Goal: Transaction & Acquisition: Purchase product/service

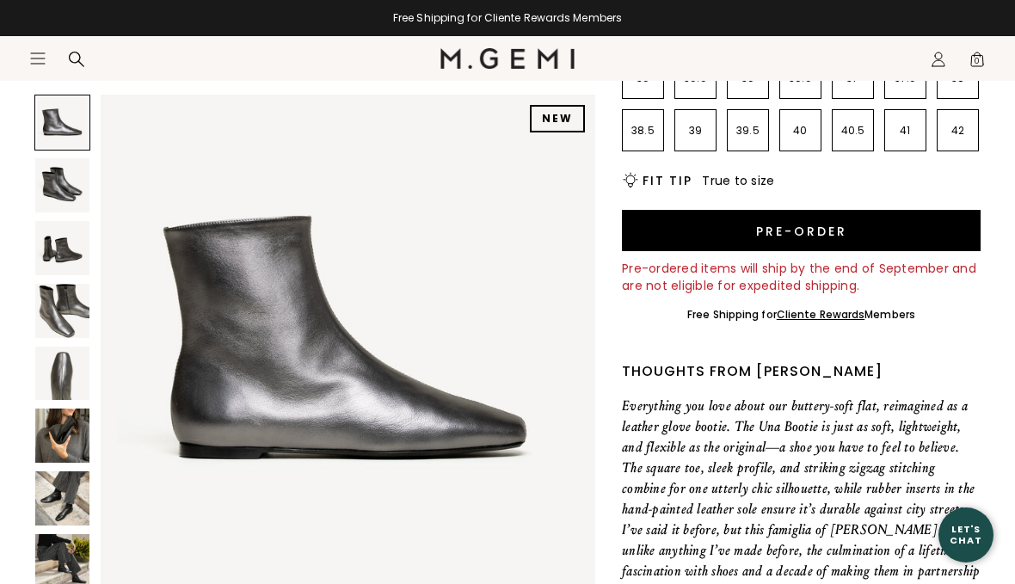
click at [34, 65] on icon "Icons/20x20/hamburger@2x" at bounding box center [37, 58] width 17 height 17
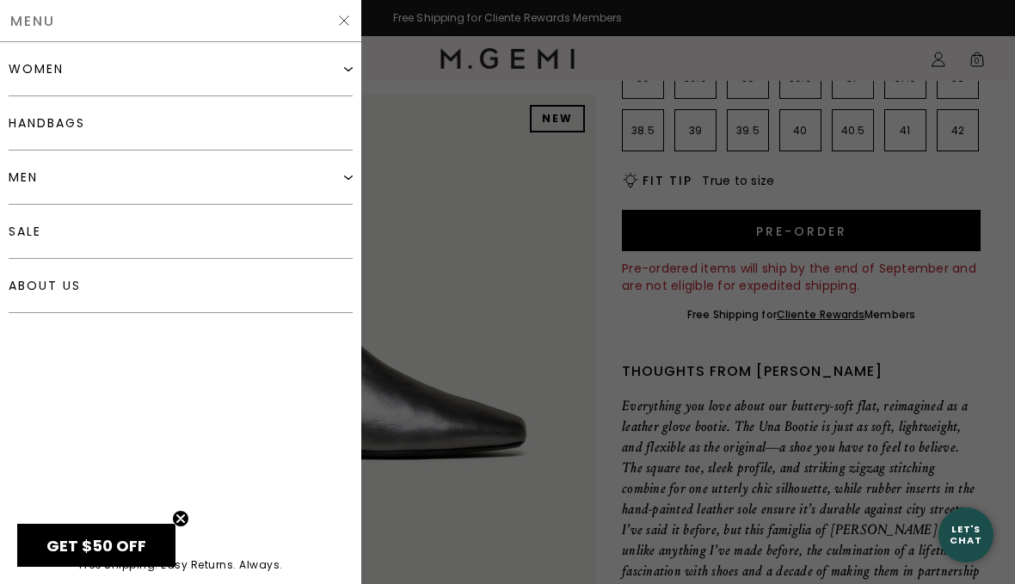
click at [23, 70] on div "women" at bounding box center [36, 69] width 55 height 14
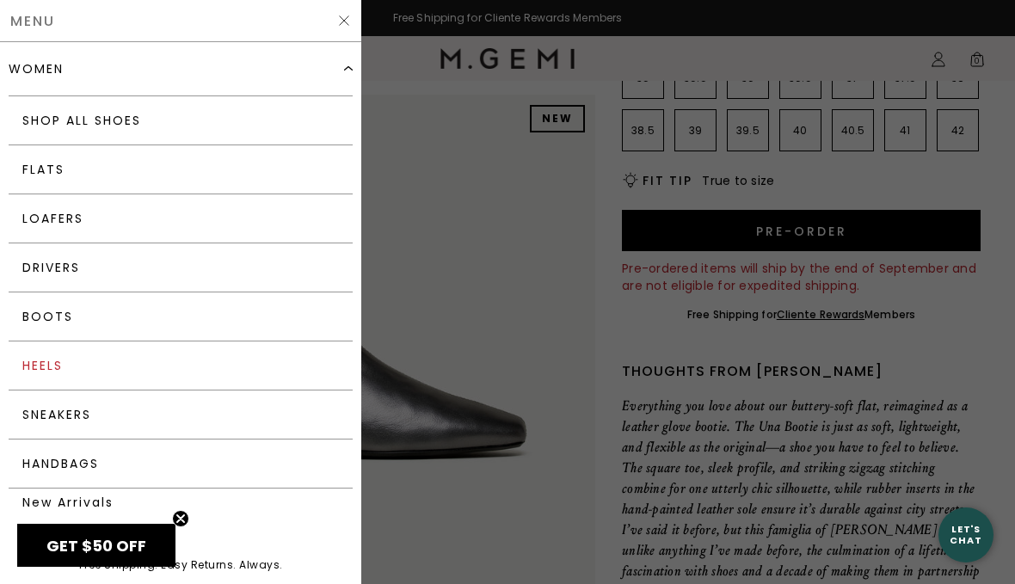
click at [38, 361] on link "Heels" at bounding box center [181, 366] width 344 height 49
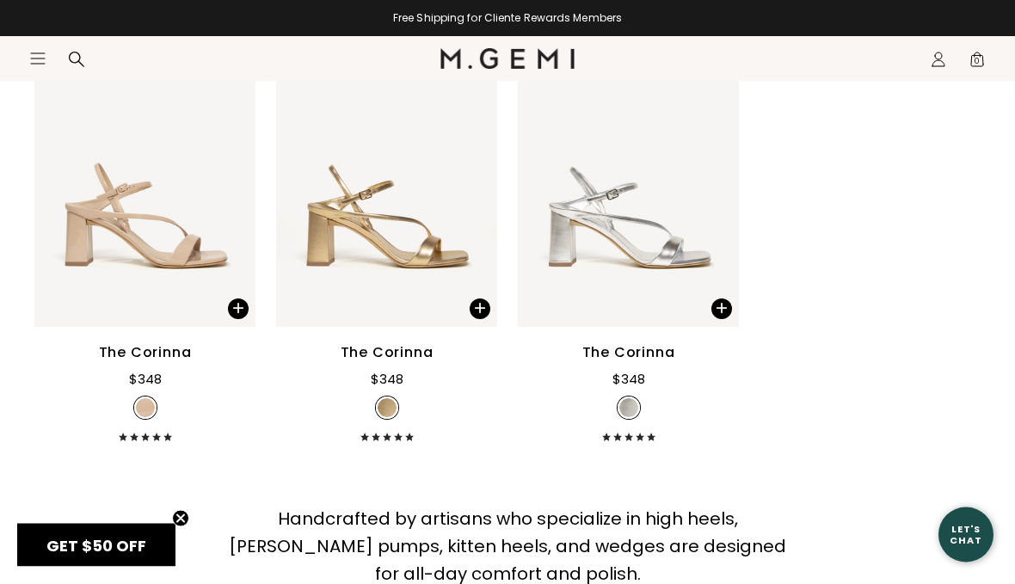
scroll to position [4363, 0]
click at [39, 62] on icon "Icons/20x20/hamburger@2x" at bounding box center [37, 58] width 17 height 17
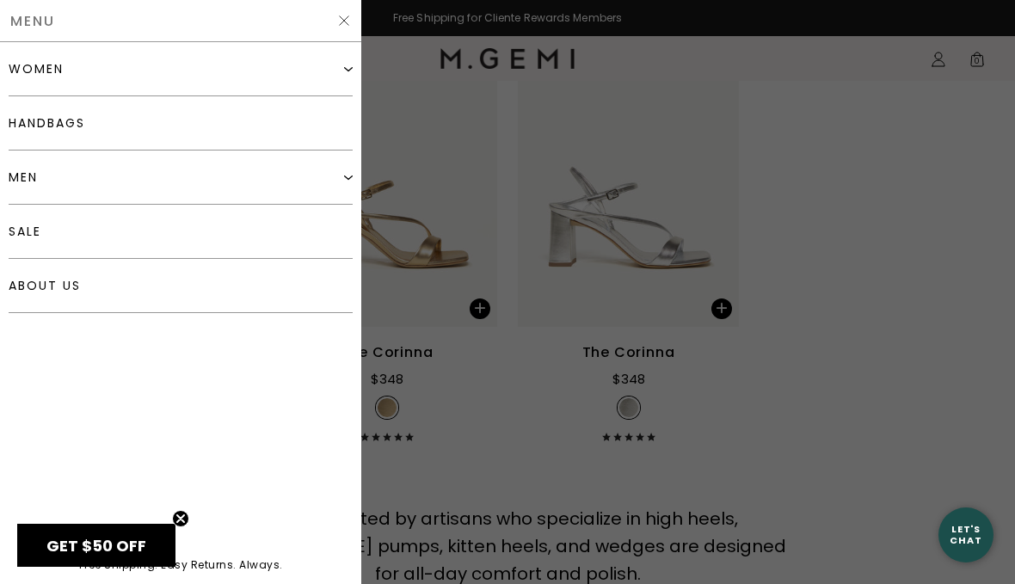
click at [28, 76] on div "women" at bounding box center [36, 69] width 55 height 14
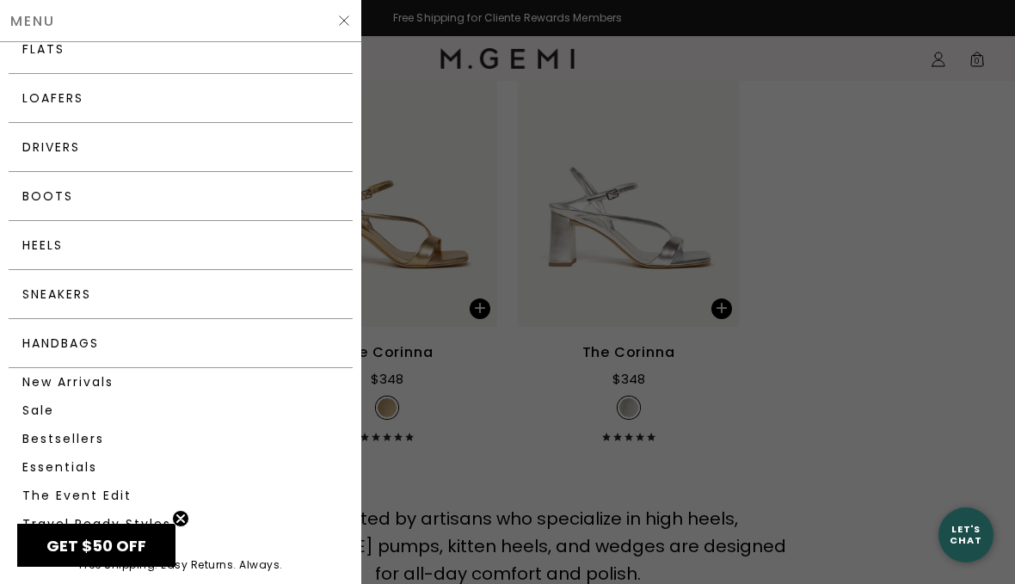
scroll to position [130, 0]
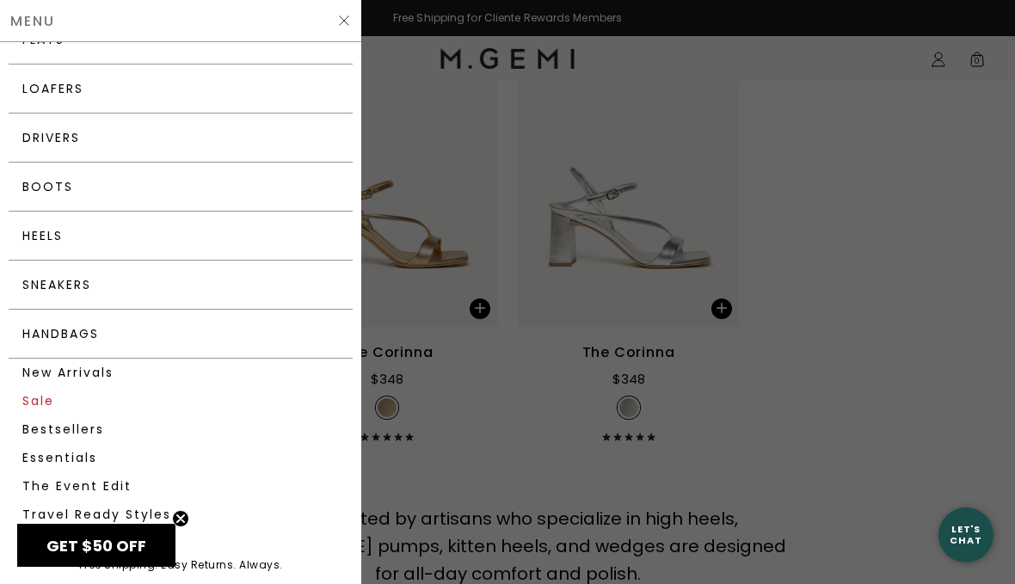
click at [29, 398] on link "Sale" at bounding box center [181, 401] width 344 height 28
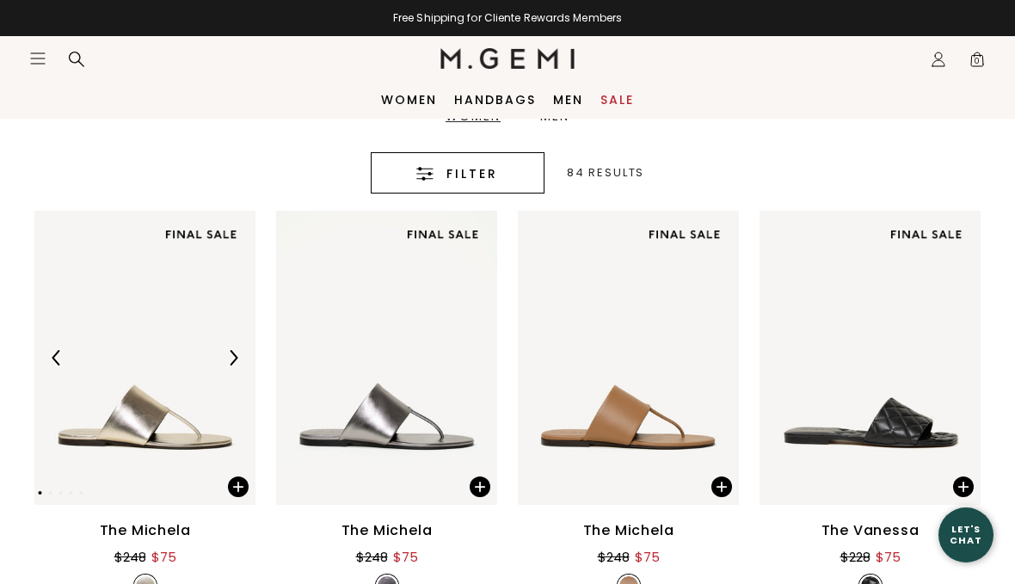
scroll to position [317, 0]
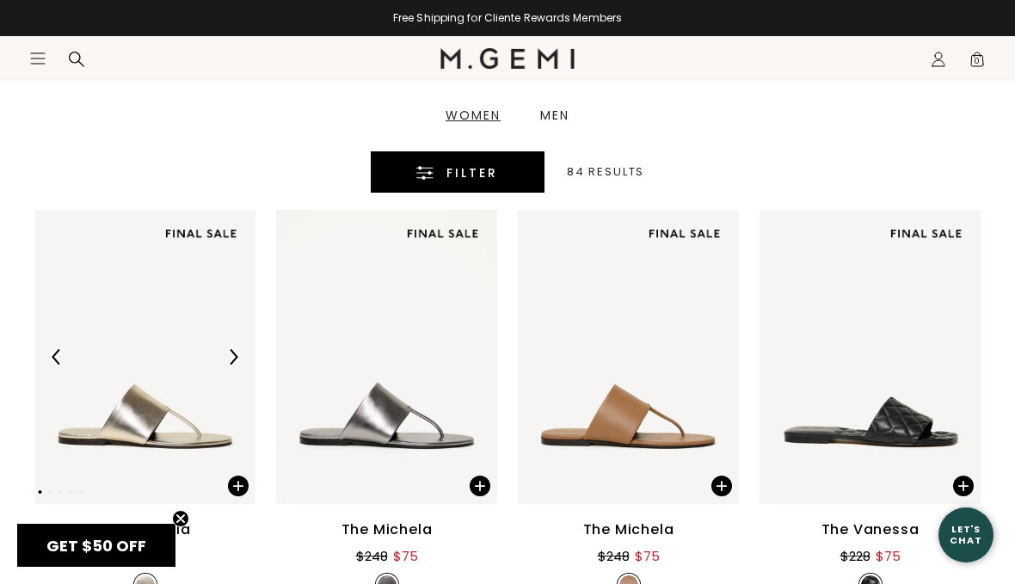
click at [422, 168] on icon "button" at bounding box center [424, 173] width 17 height 14
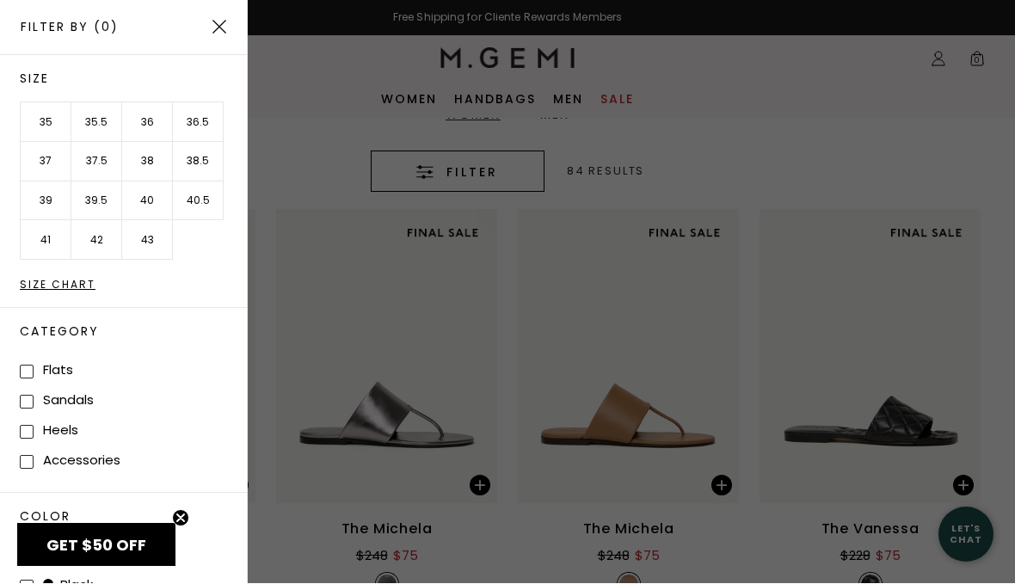
click at [42, 205] on li "39" at bounding box center [46, 202] width 51 height 40
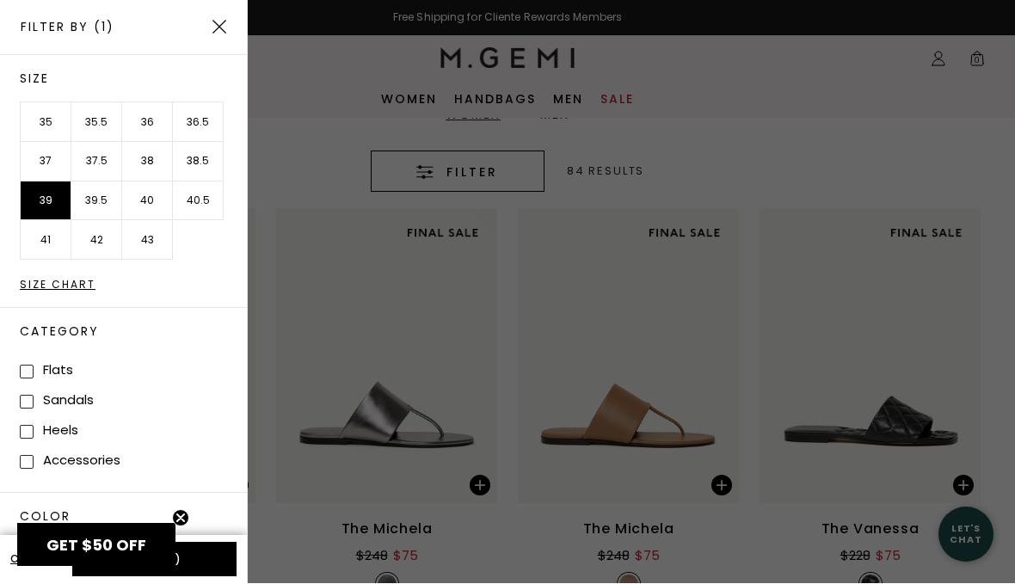
click at [190, 156] on li "38.5" at bounding box center [198, 163] width 51 height 40
click at [181, 517] on icon "Close teaser" at bounding box center [180, 518] width 7 height 7
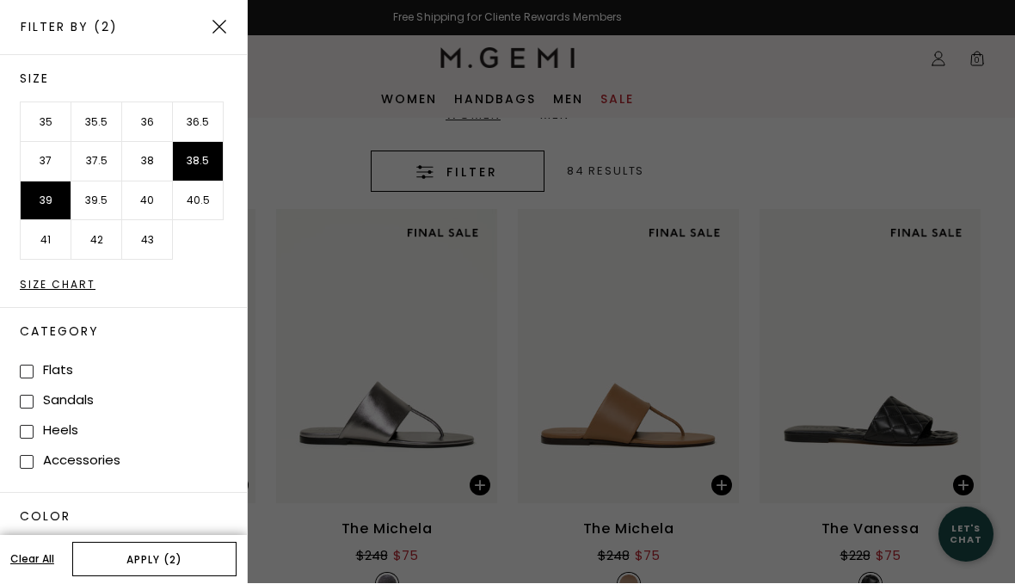
click at [172, 556] on button "Apply (2)" at bounding box center [154, 560] width 164 height 34
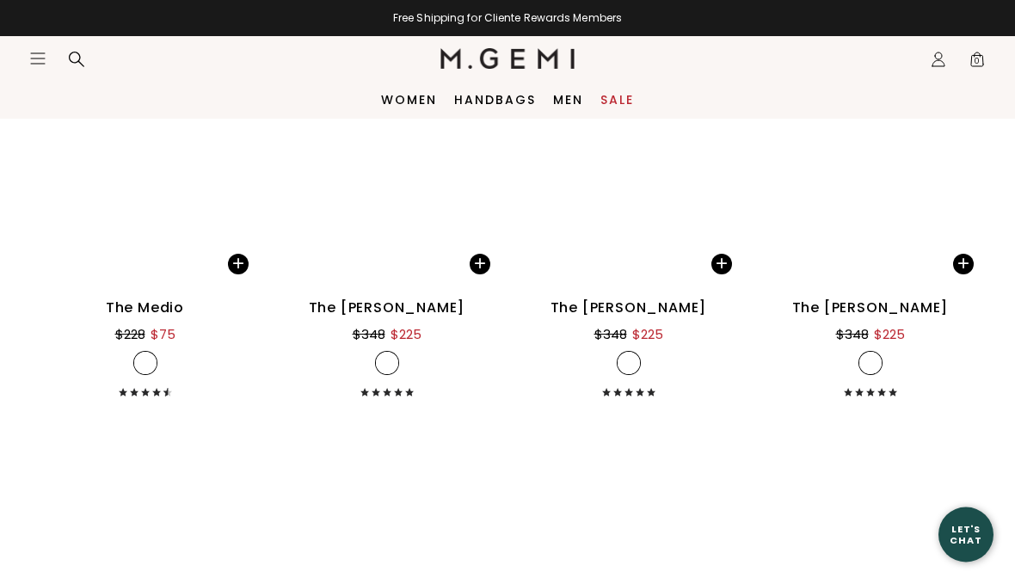
scroll to position [1455, 0]
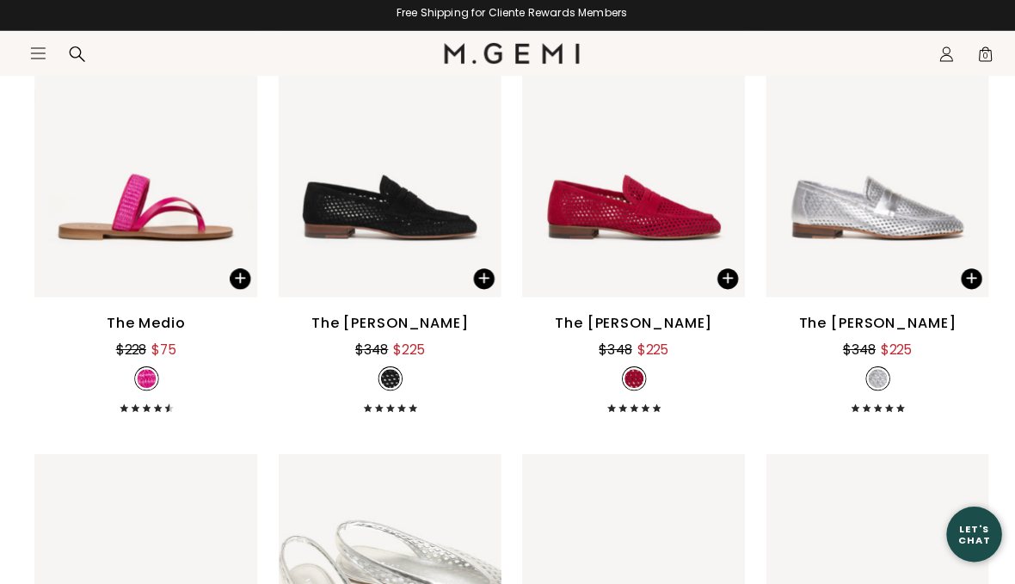
click at [31, 56] on icon "Icons/20x20/hamburger@2x" at bounding box center [37, 58] width 17 height 17
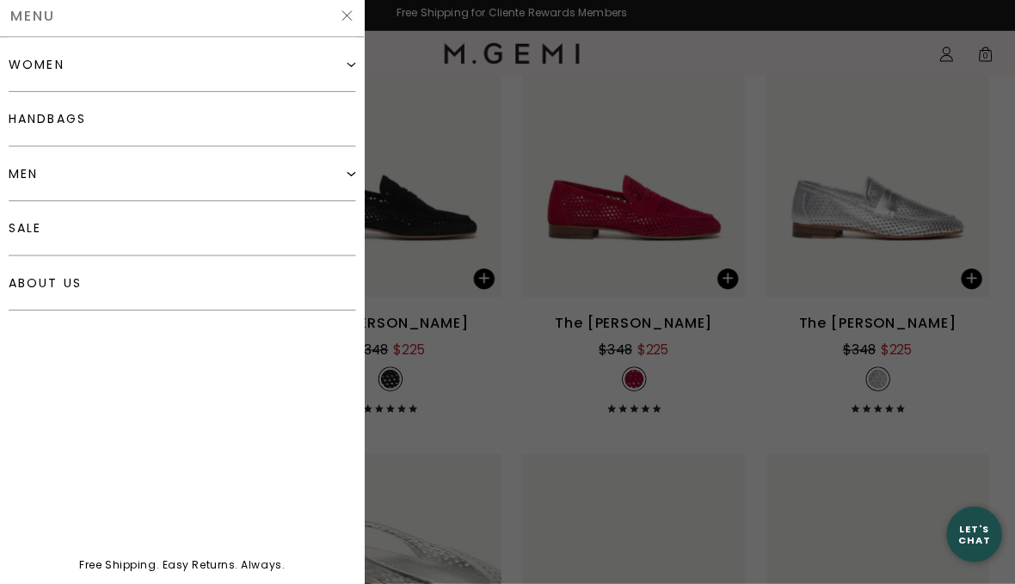
click at [31, 70] on div "women" at bounding box center [36, 69] width 55 height 14
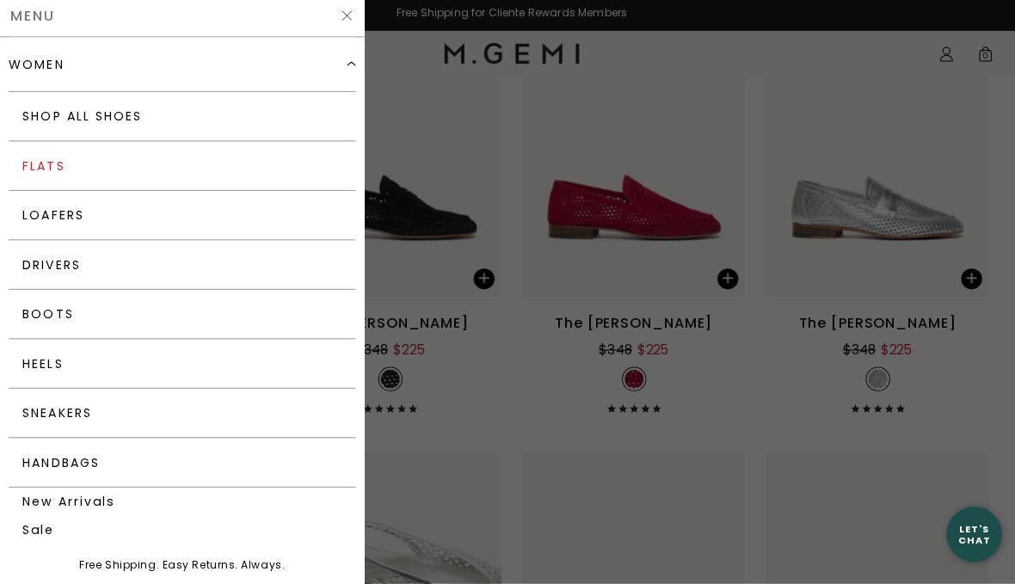
click at [26, 157] on link "Flats" at bounding box center [181, 169] width 344 height 49
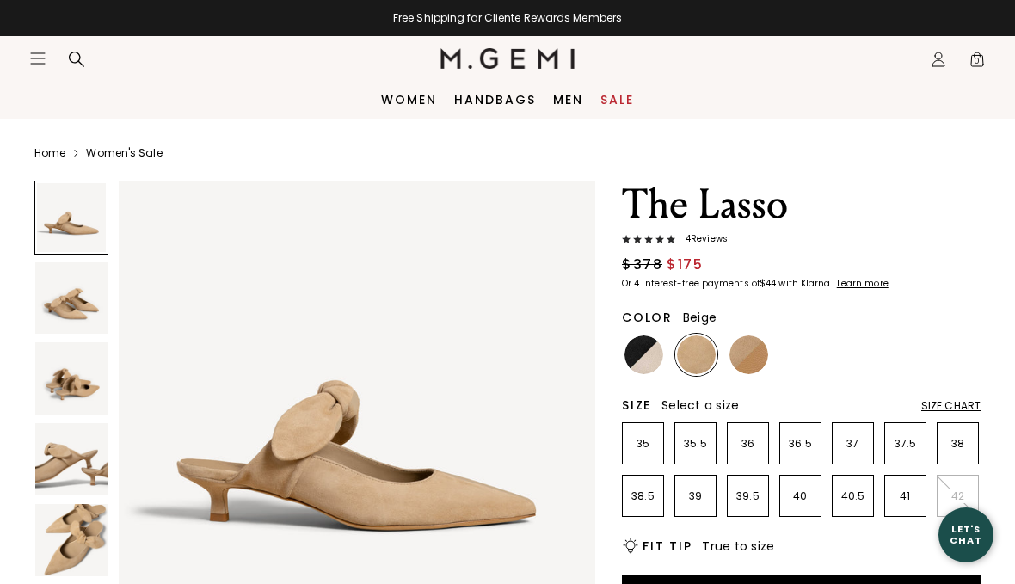
click at [750, 350] on img at bounding box center [749, 355] width 39 height 39
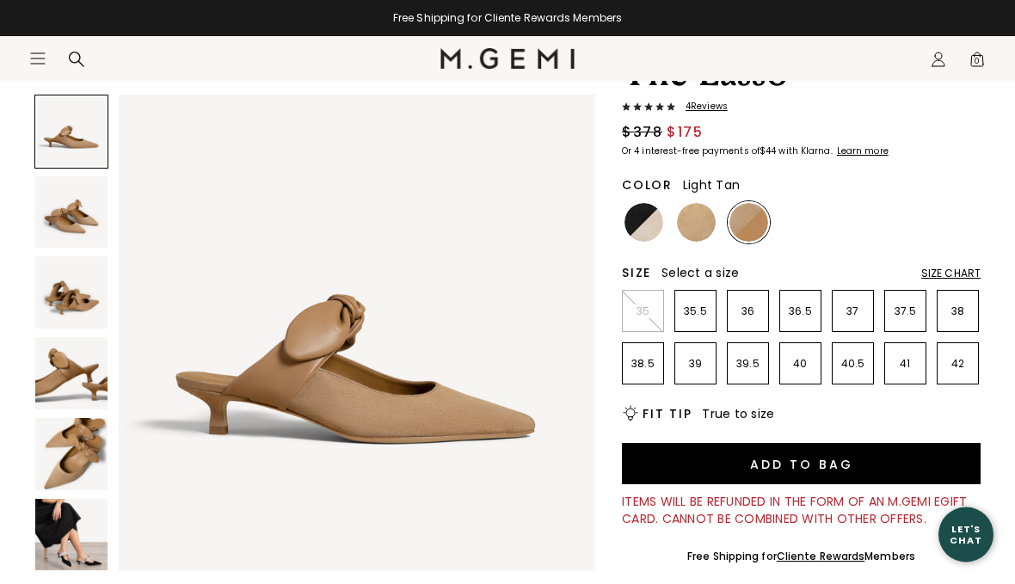
scroll to position [133, 0]
click at [698, 228] on img at bounding box center [696, 222] width 39 height 39
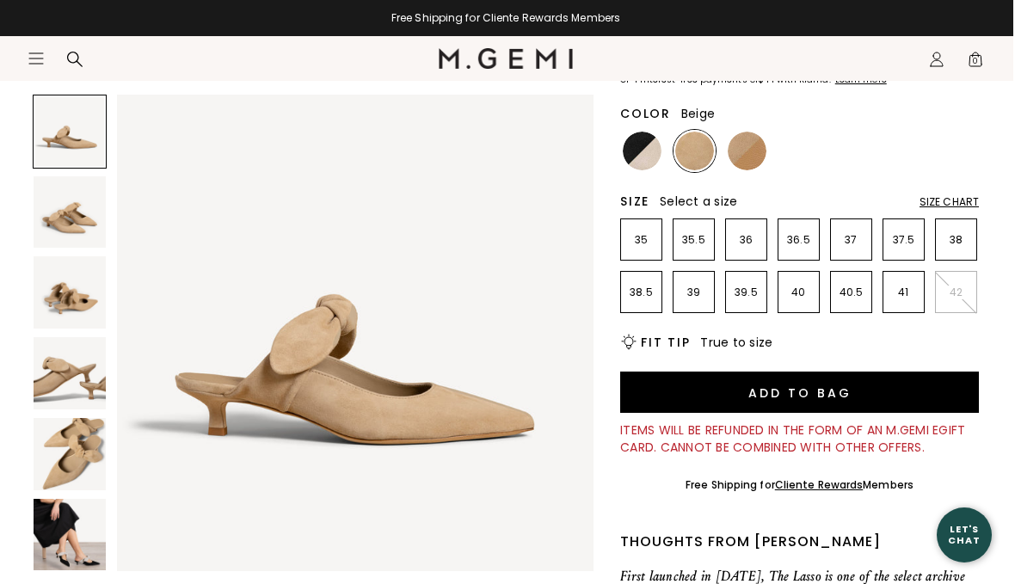
scroll to position [229, 0]
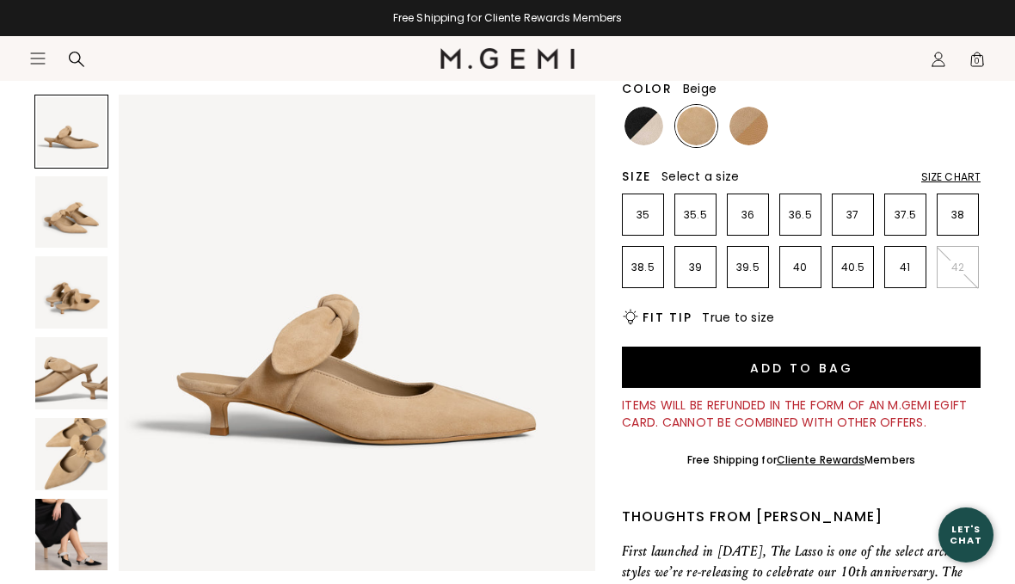
click at [755, 131] on img at bounding box center [749, 126] width 39 height 39
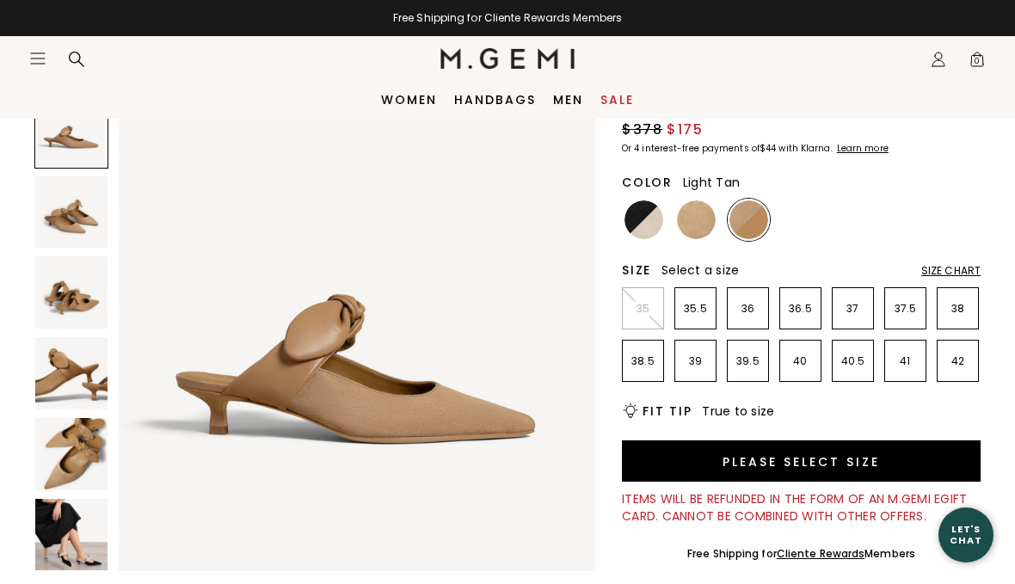
scroll to position [100, 0]
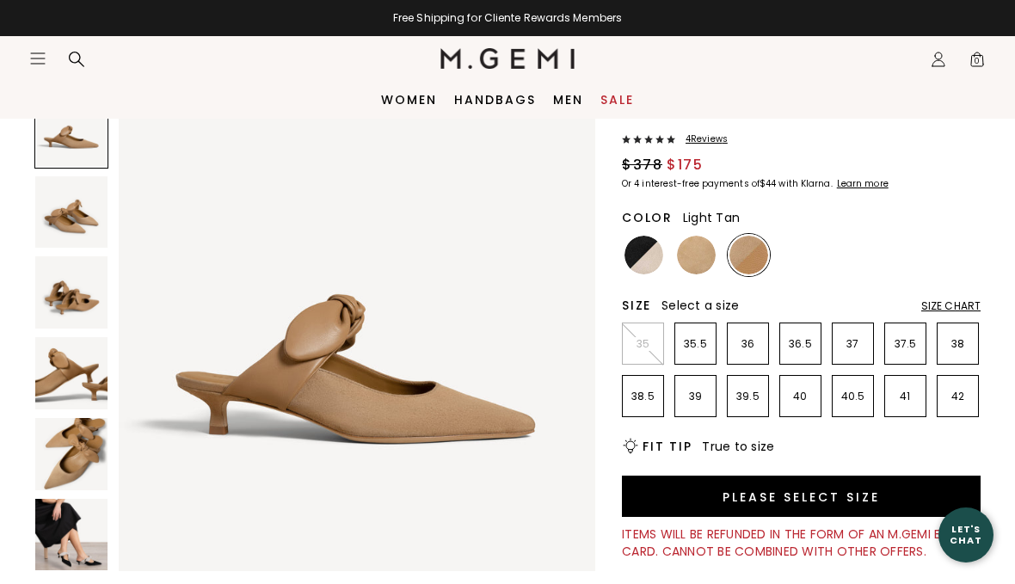
click at [700, 254] on img at bounding box center [696, 255] width 39 height 39
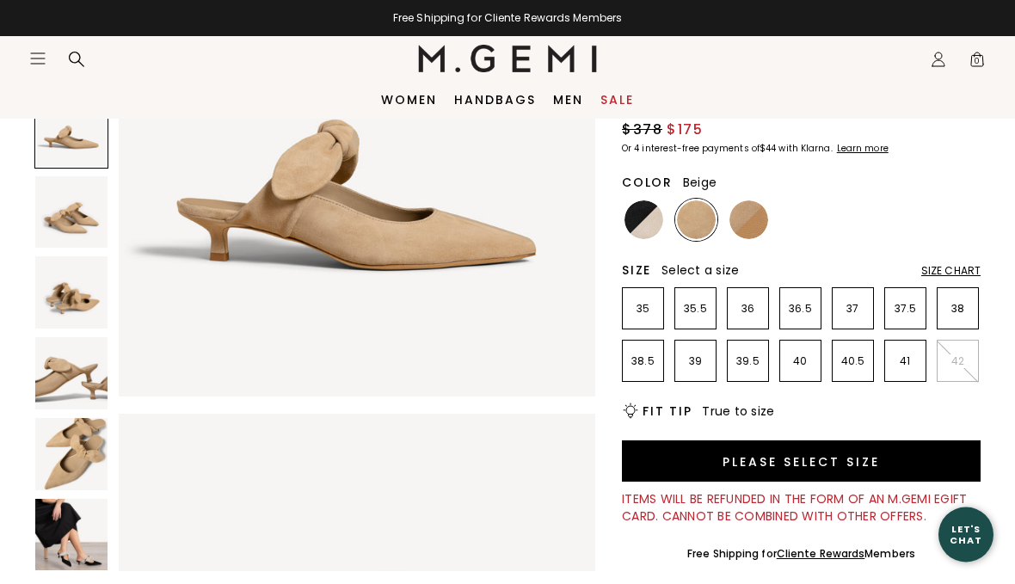
scroll to position [135, 0]
click at [639, 222] on img at bounding box center [644, 219] width 39 height 39
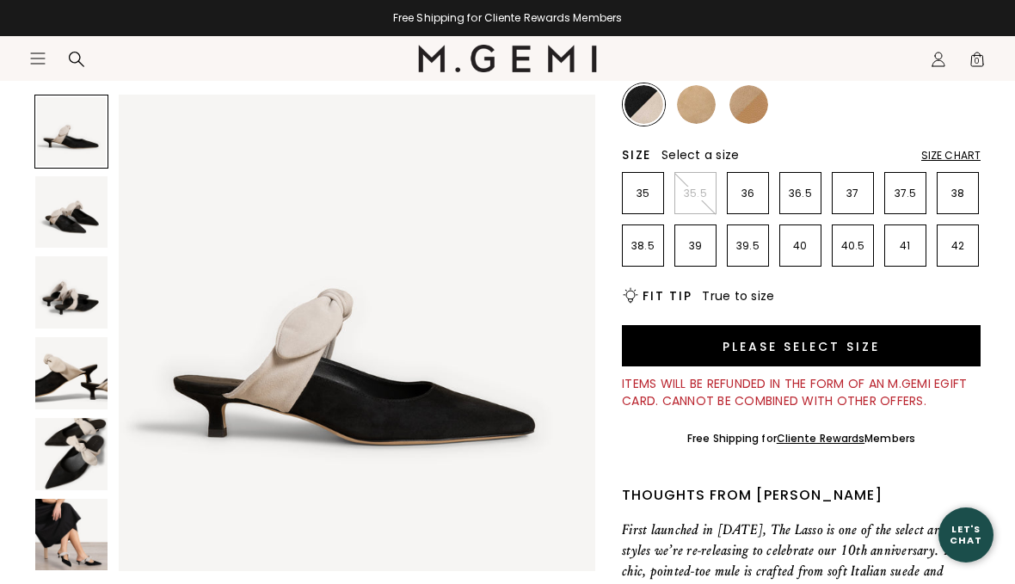
scroll to position [261, 0]
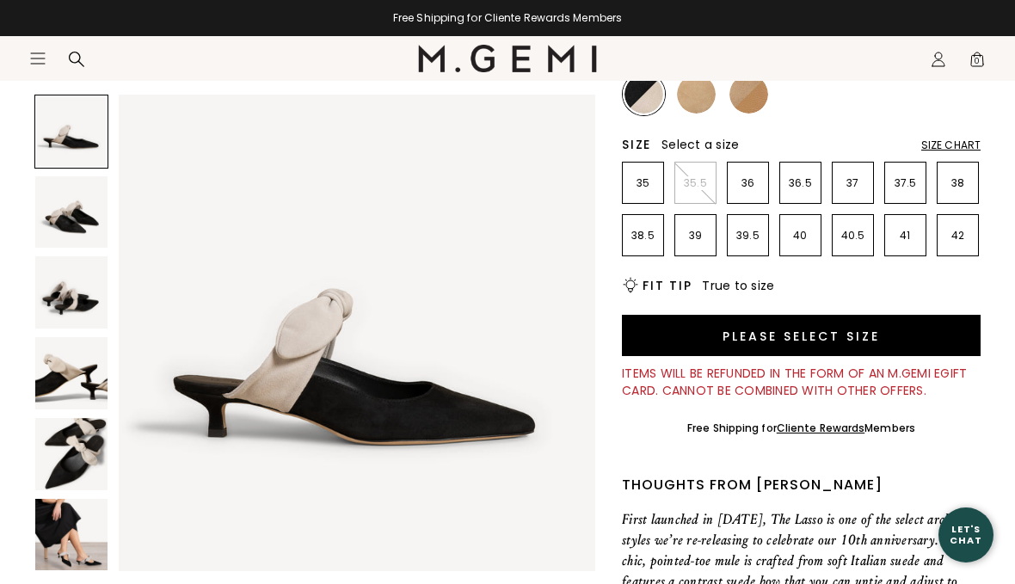
click at [752, 108] on section "Icons/20x20/hamburger@2x Women Shop All Shoes New Arrivals Bestsellers Essentia…" at bounding box center [507, 77] width 1015 height 83
click at [751, 112] on section "Icons/20x20/hamburger@2x Women Shop All Shoes New Arrivals Bestsellers Essentia…" at bounding box center [507, 77] width 1015 height 83
click at [753, 104] on section "Icons/20x20/hamburger@2x Women Shop All Shoes New Arrivals Bestsellers Essentia…" at bounding box center [507, 77] width 1015 height 83
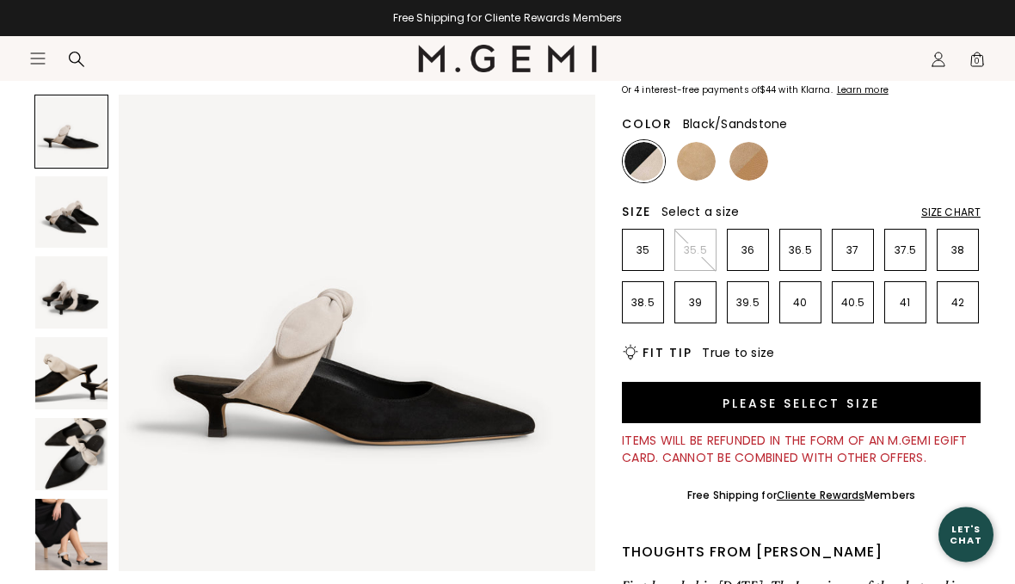
scroll to position [194, 0]
click at [749, 164] on img at bounding box center [749, 161] width 39 height 39
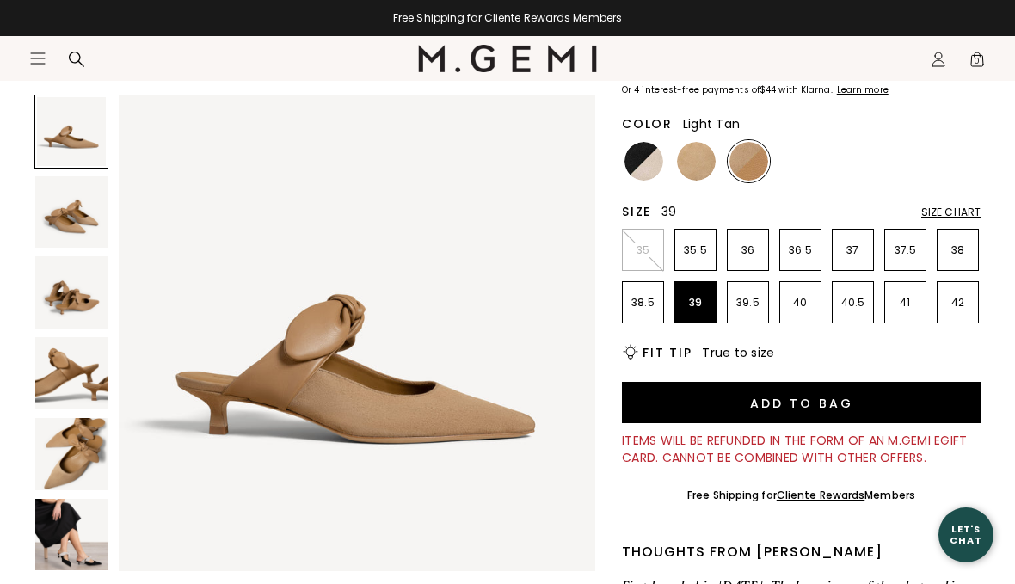
click at [703, 303] on p "39" at bounding box center [695, 303] width 40 height 14
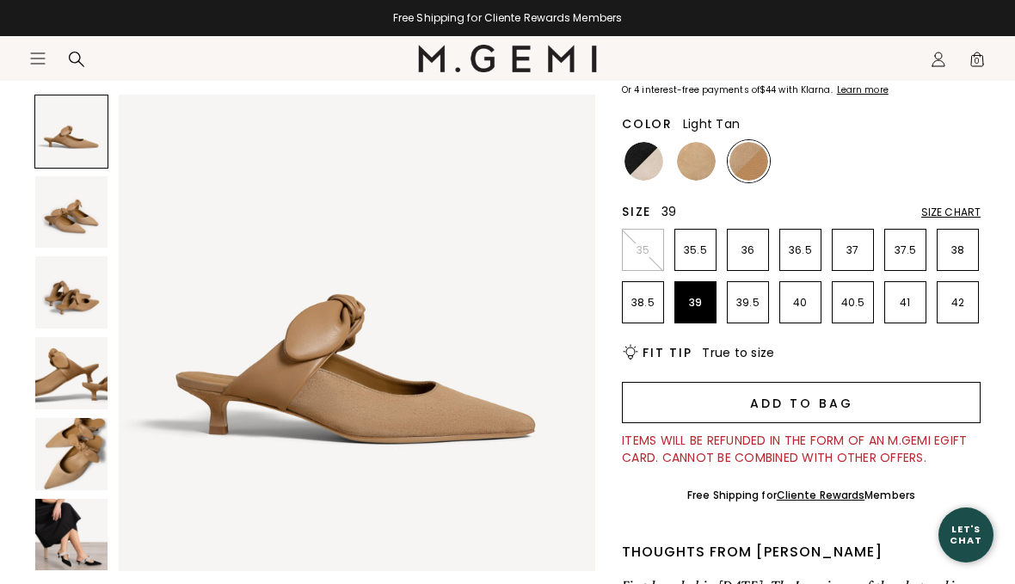
click at [832, 402] on button "Add to Bag" at bounding box center [801, 402] width 359 height 41
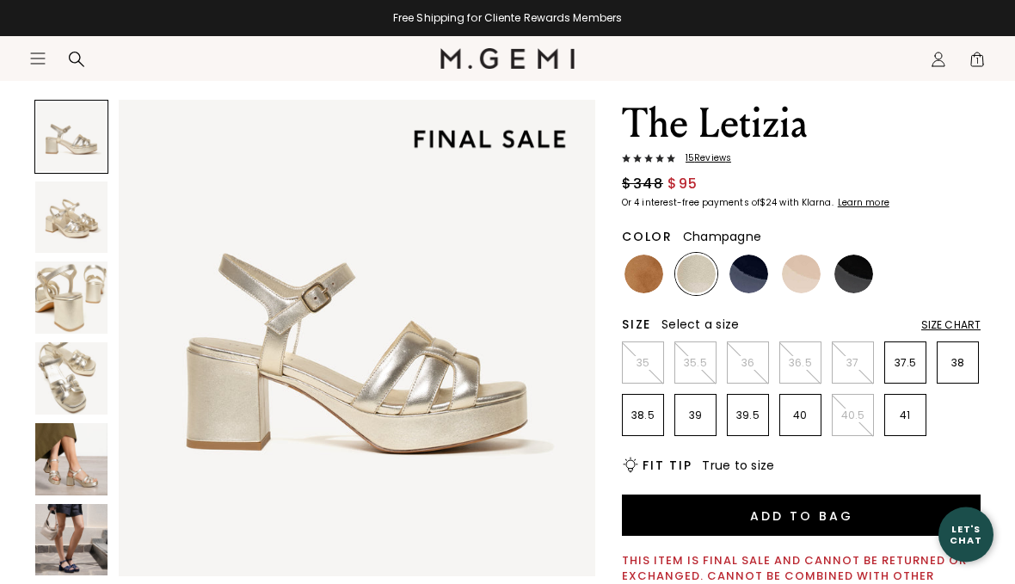
scroll to position [81, 0]
click at [61, 461] on img at bounding box center [71, 459] width 72 height 72
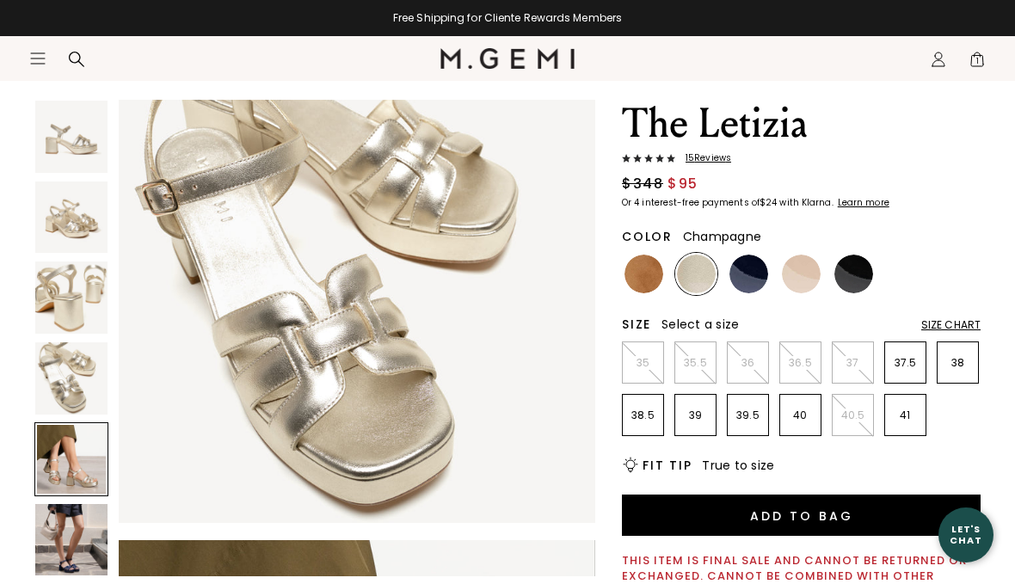
scroll to position [1976, 0]
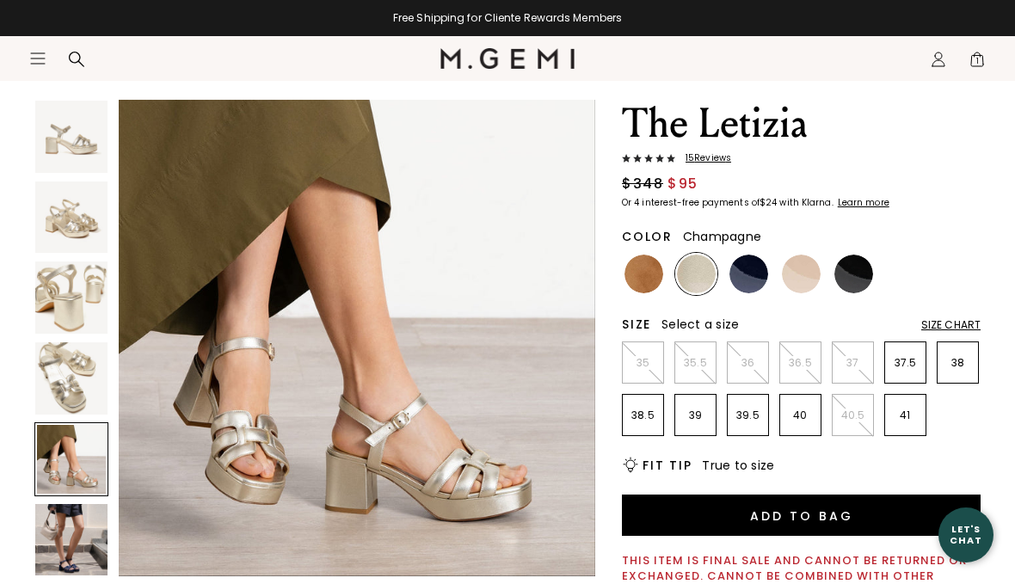
click at [65, 557] on img at bounding box center [71, 540] width 72 height 72
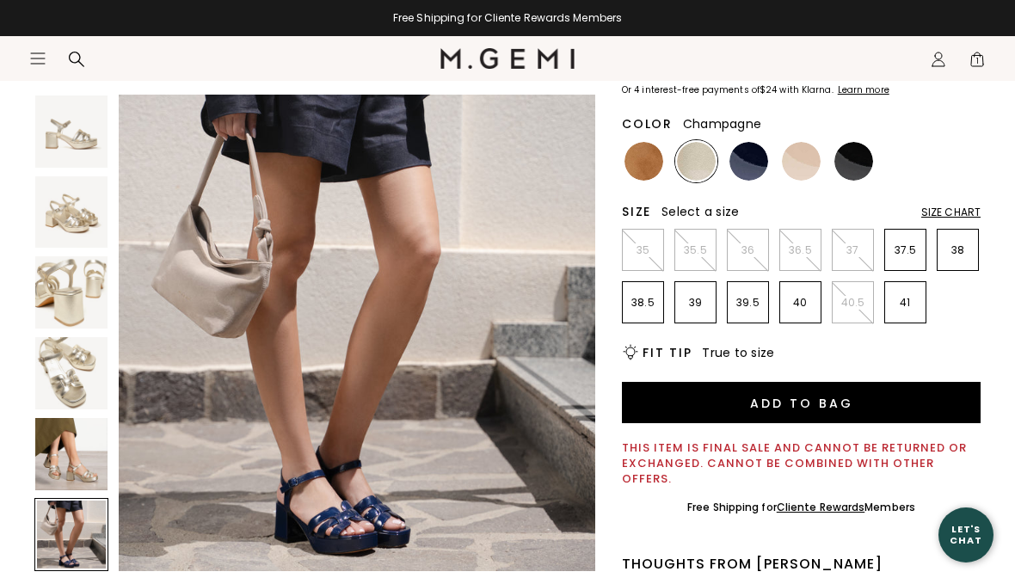
scroll to position [273, 0]
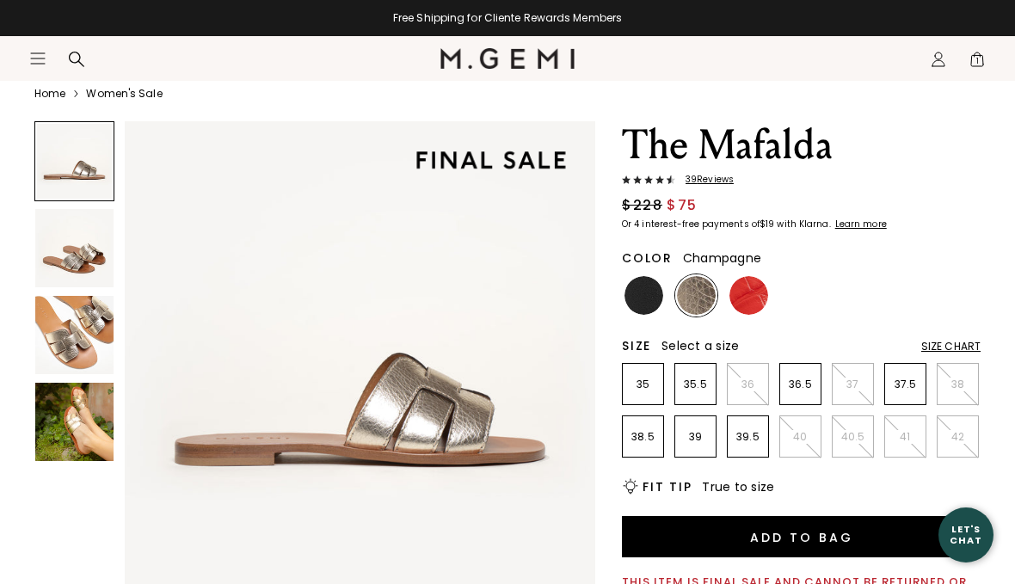
scroll to position [60, 0]
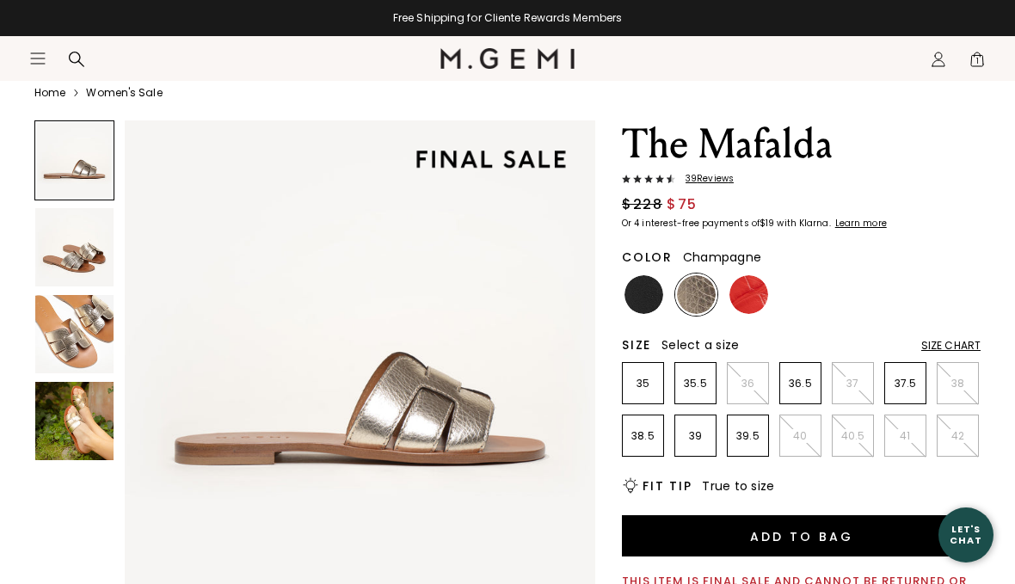
click at [59, 413] on img at bounding box center [74, 421] width 78 height 78
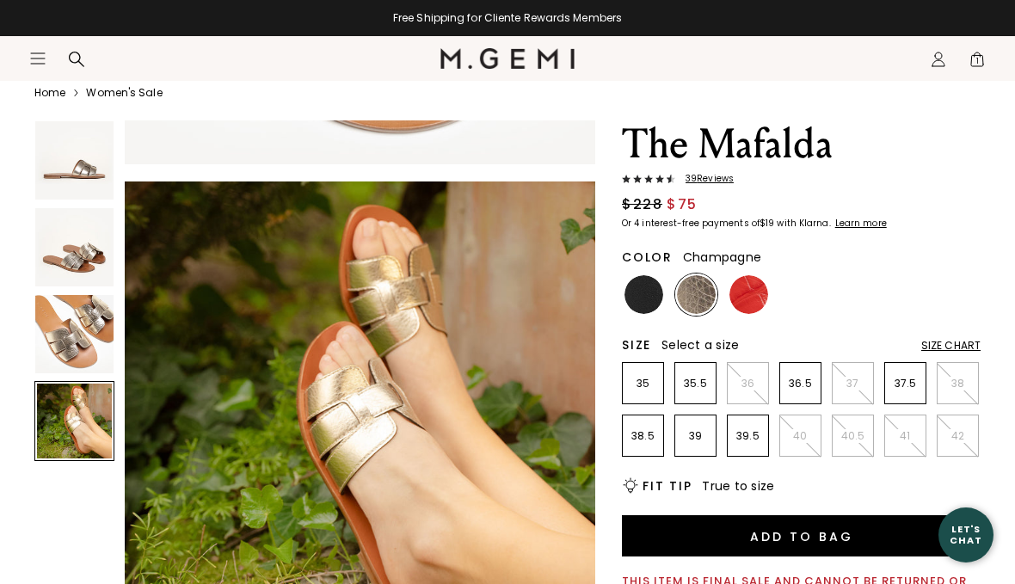
scroll to position [1464, 0]
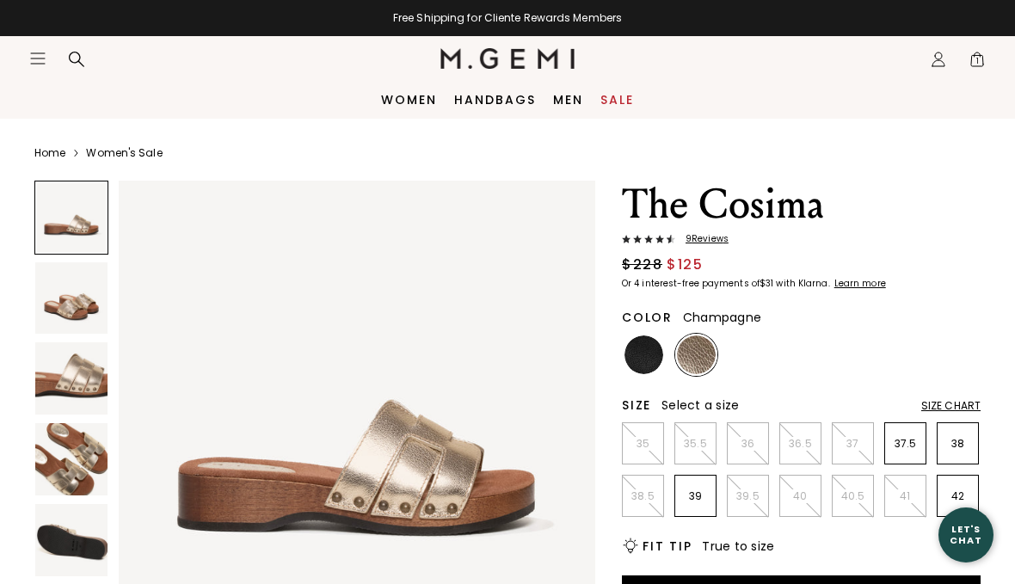
click at [46, 326] on img at bounding box center [71, 298] width 72 height 72
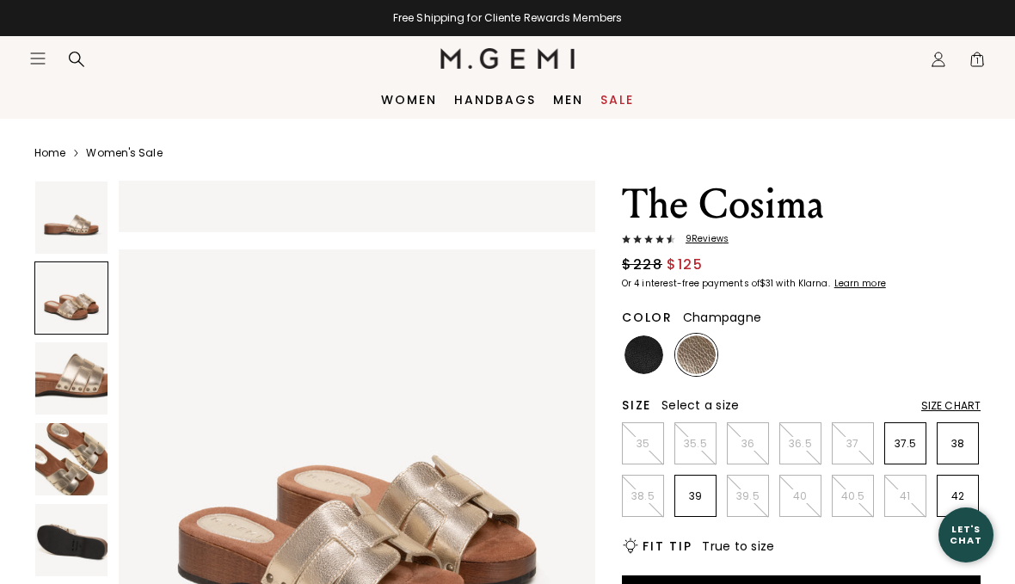
scroll to position [494, 0]
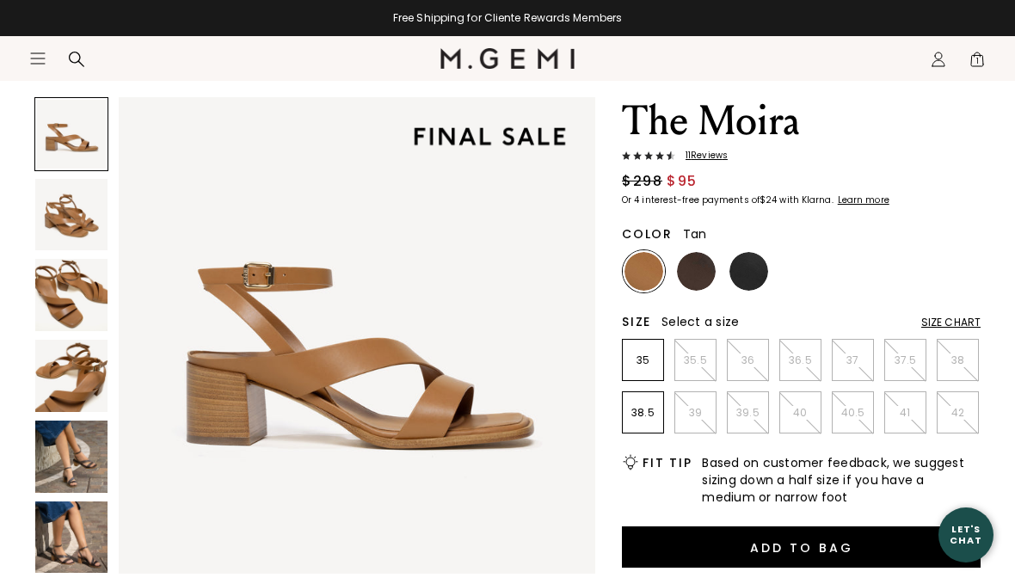
click at [46, 454] on img at bounding box center [71, 457] width 72 height 72
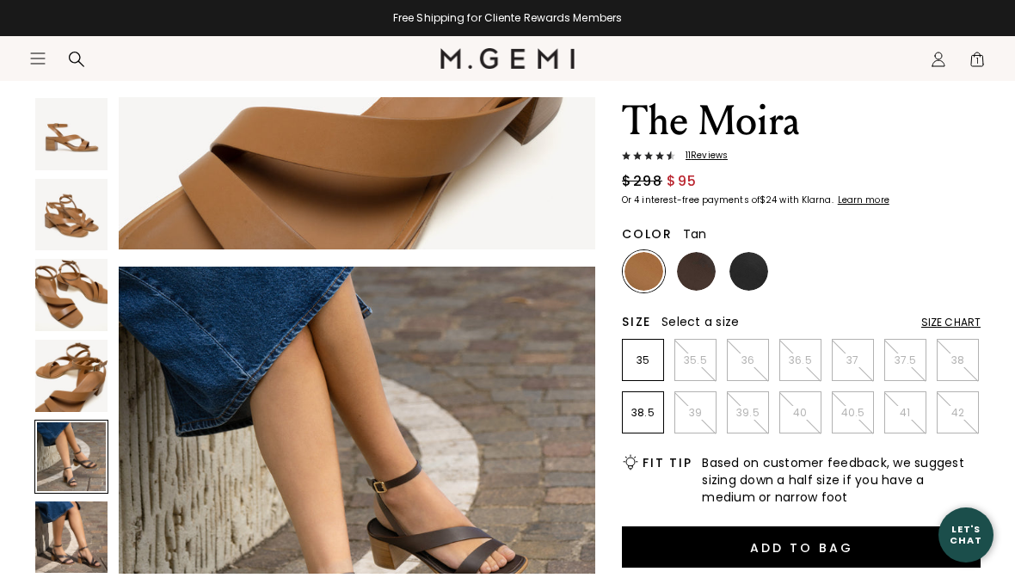
scroll to position [1976, 0]
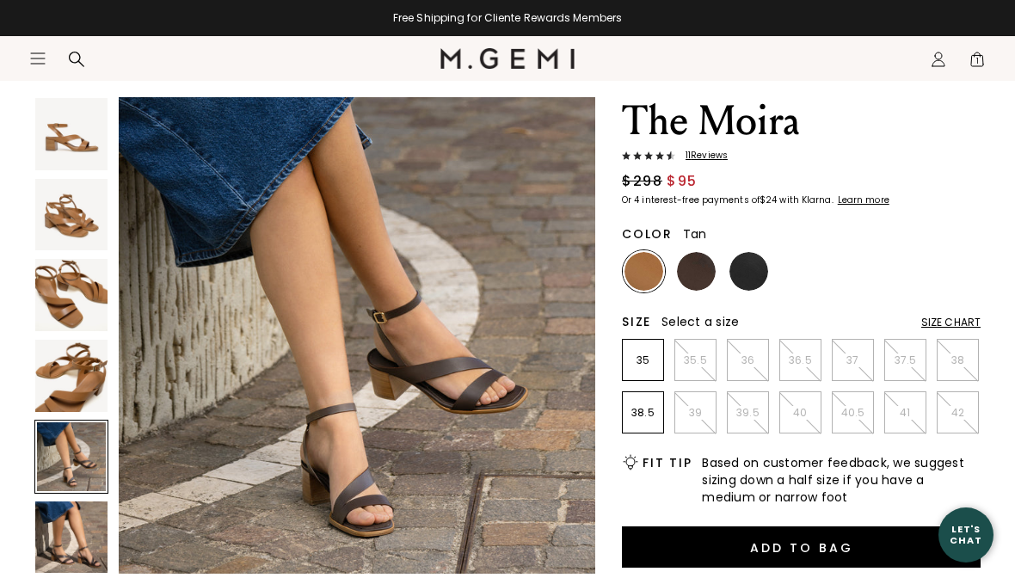
click at [695, 272] on img at bounding box center [696, 271] width 39 height 39
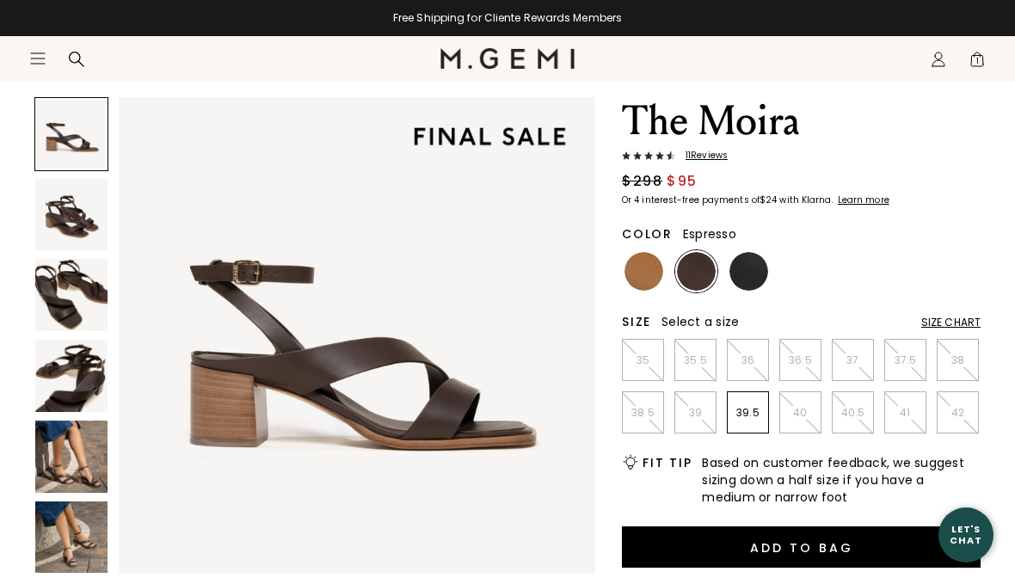
click at [65, 458] on img at bounding box center [71, 457] width 72 height 72
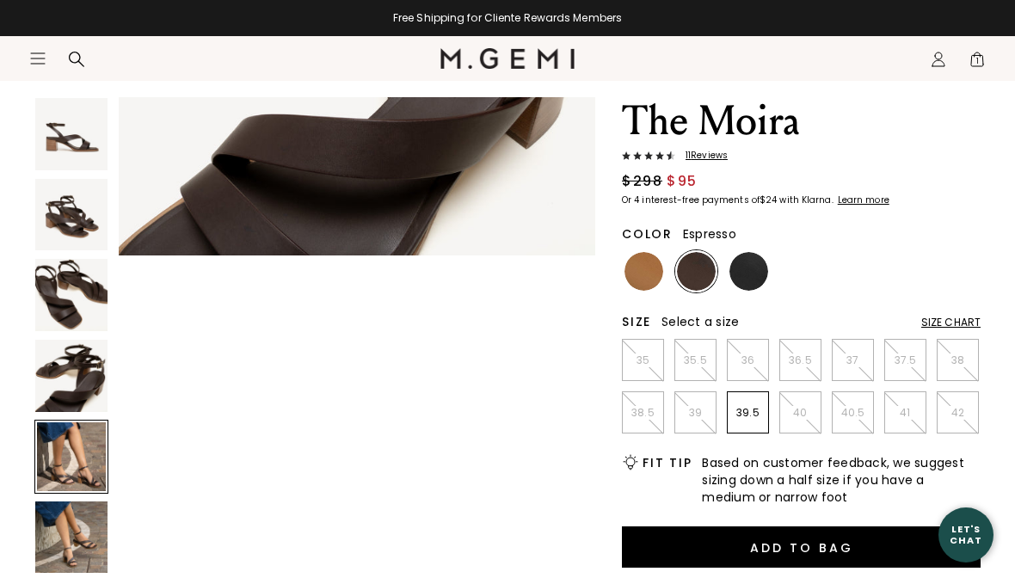
scroll to position [1976, 0]
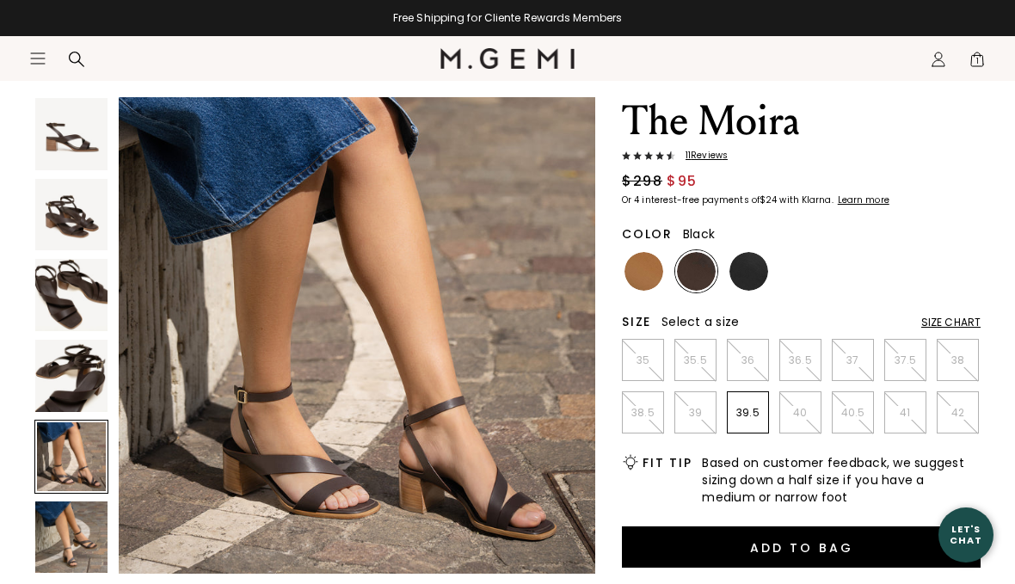
click at [758, 272] on img at bounding box center [749, 271] width 39 height 39
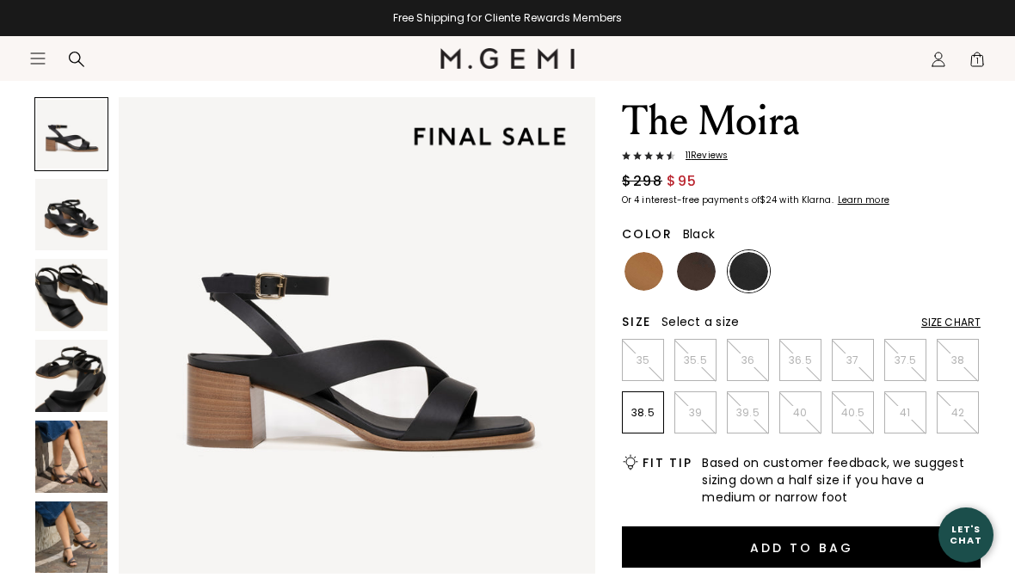
click at [66, 450] on img at bounding box center [71, 457] width 72 height 72
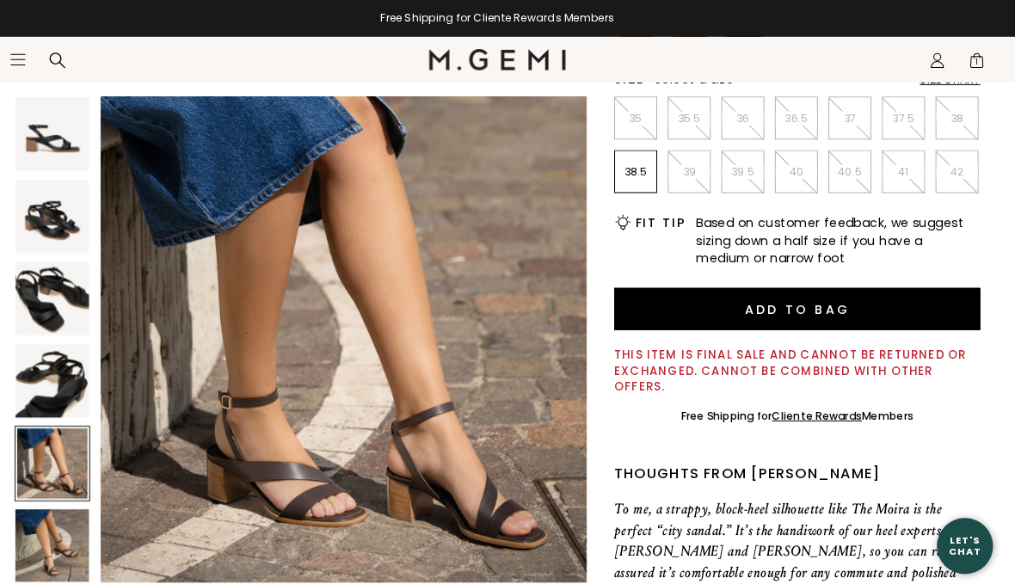
scroll to position [327, 0]
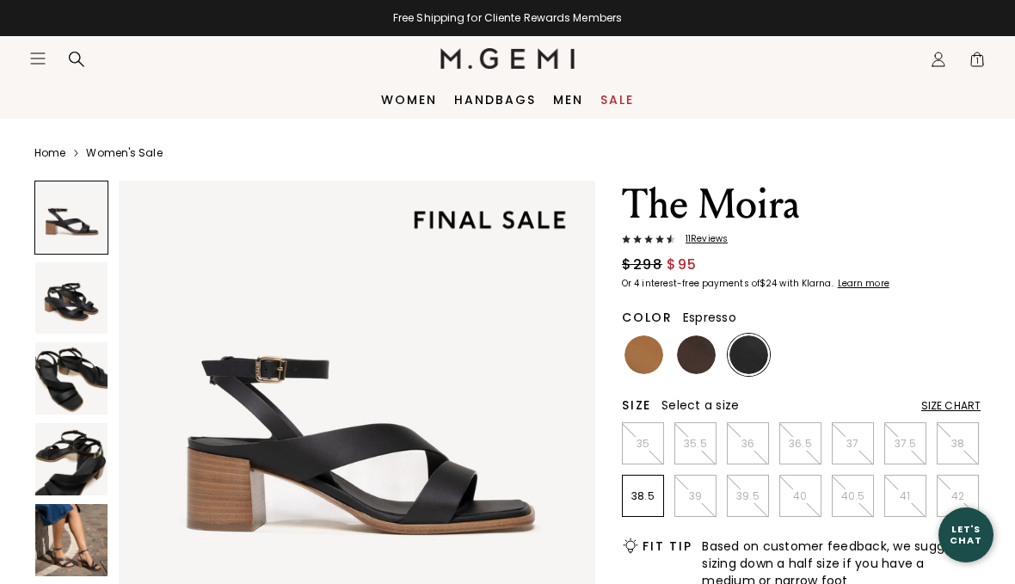
click at [695, 361] on img at bounding box center [696, 355] width 39 height 39
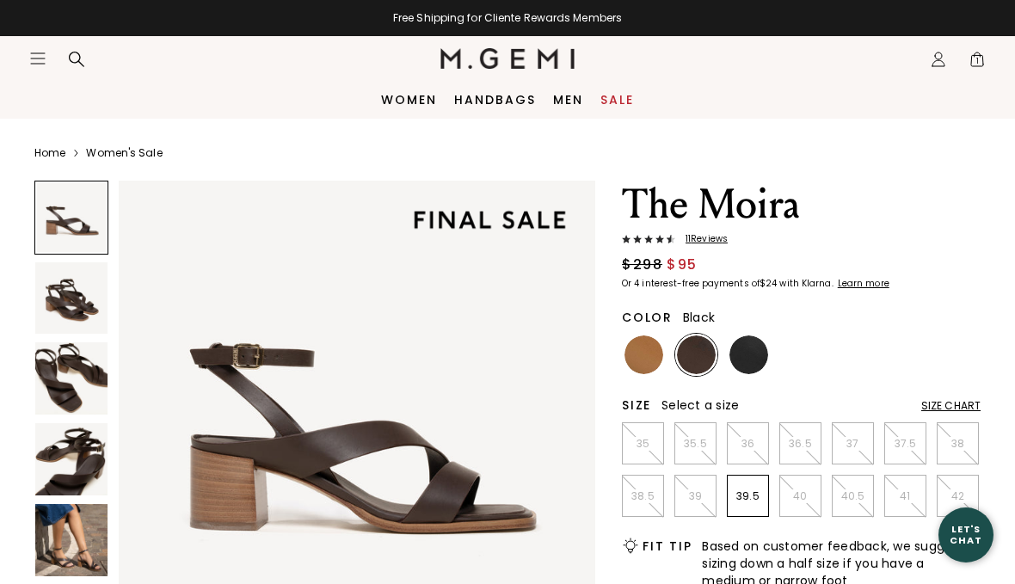
click at [750, 357] on img at bounding box center [749, 355] width 39 height 39
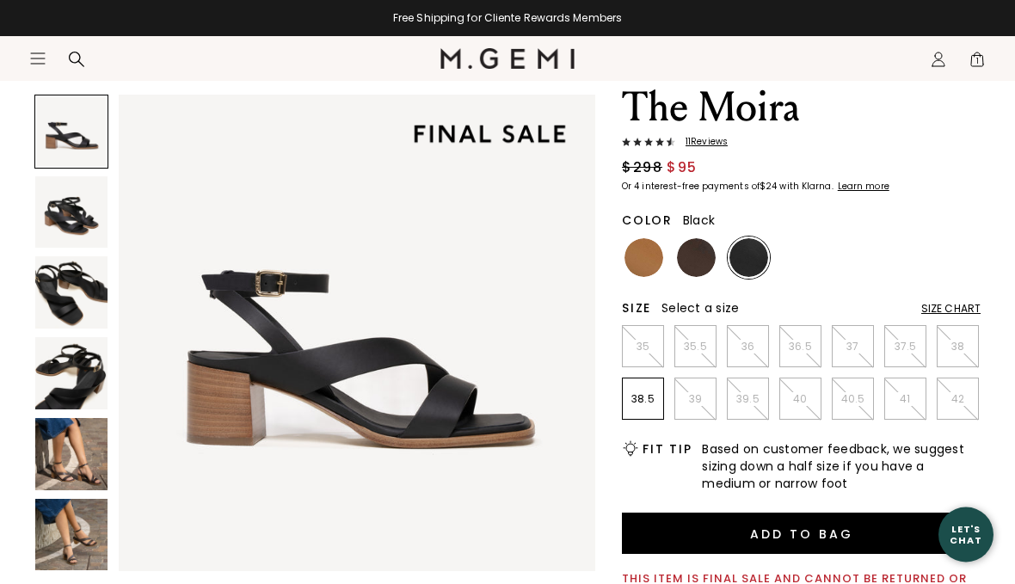
scroll to position [97, 0]
click at [62, 459] on img at bounding box center [71, 454] width 72 height 72
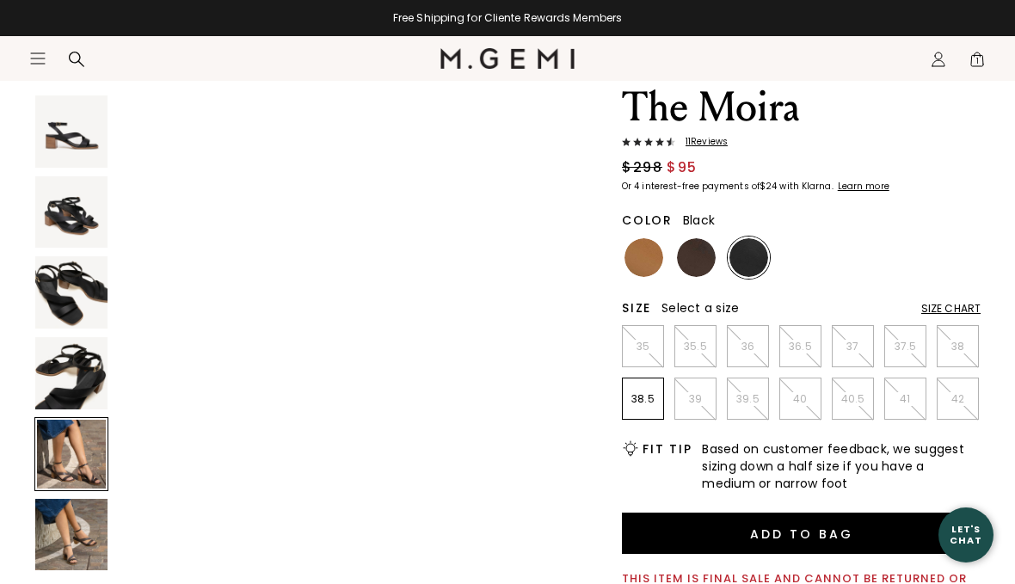
scroll to position [1976, 0]
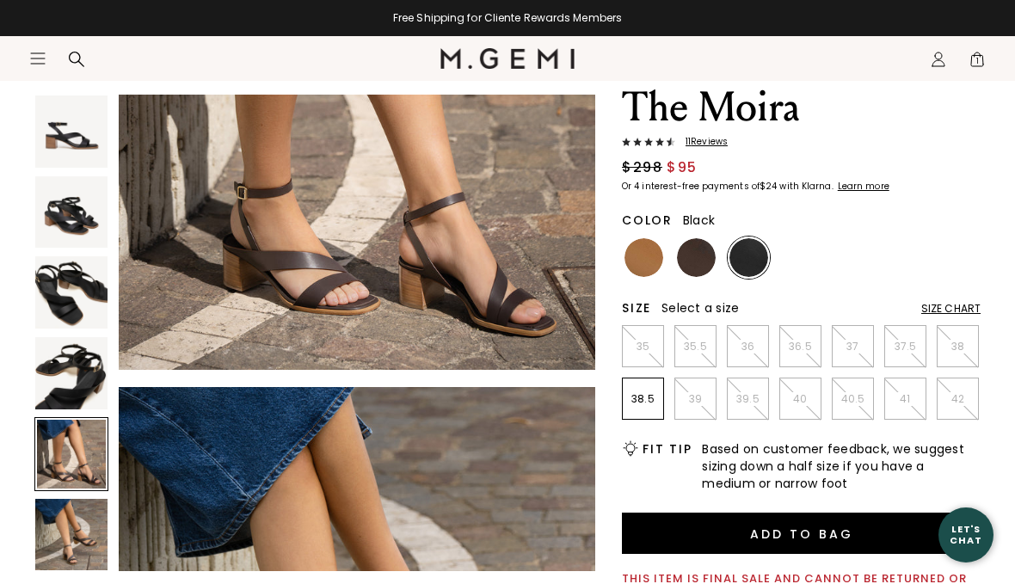
click at [107, 297] on img at bounding box center [71, 292] width 72 height 72
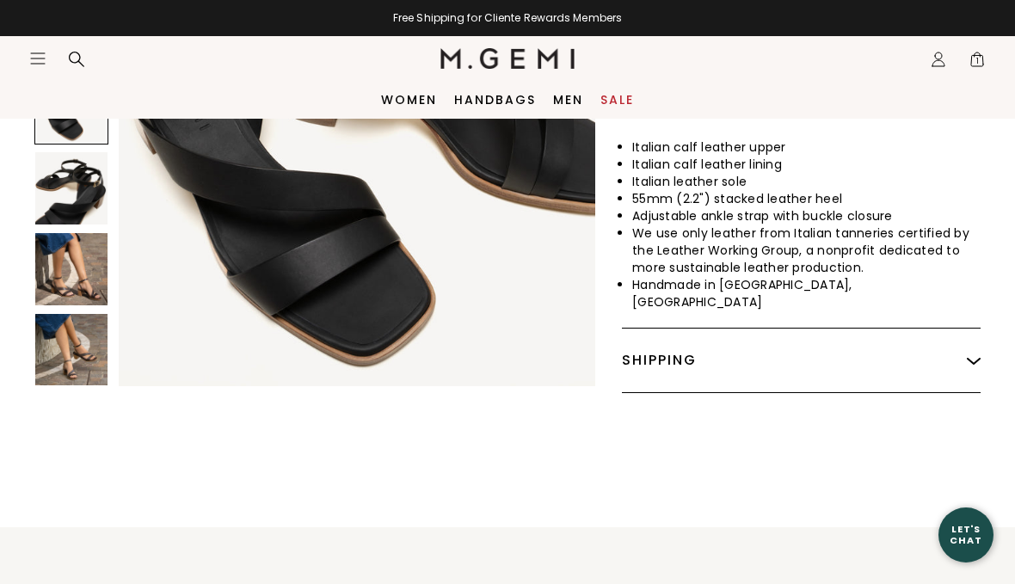
scroll to position [930, 0]
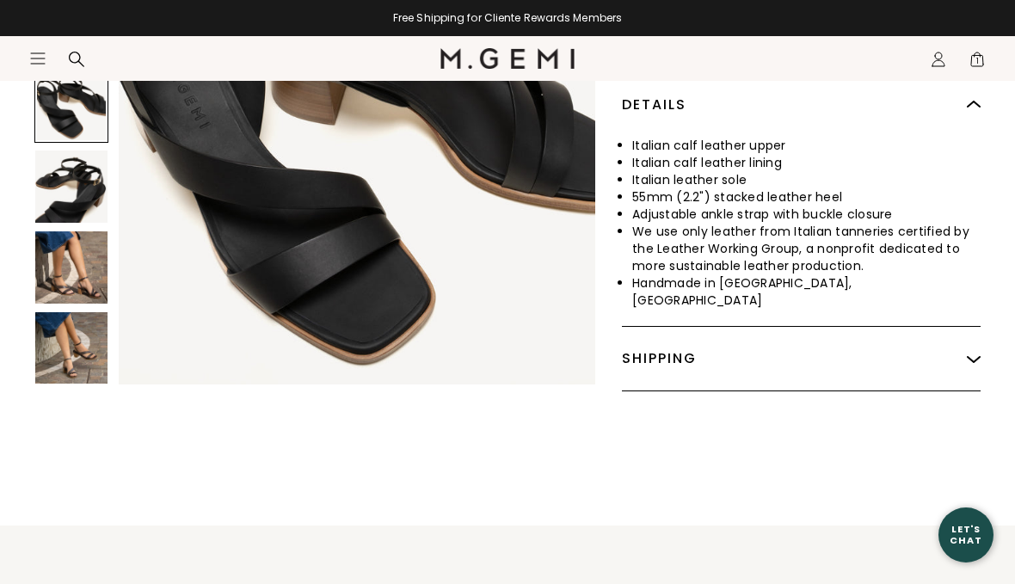
click at [46, 312] on img at bounding box center [71, 348] width 72 height 72
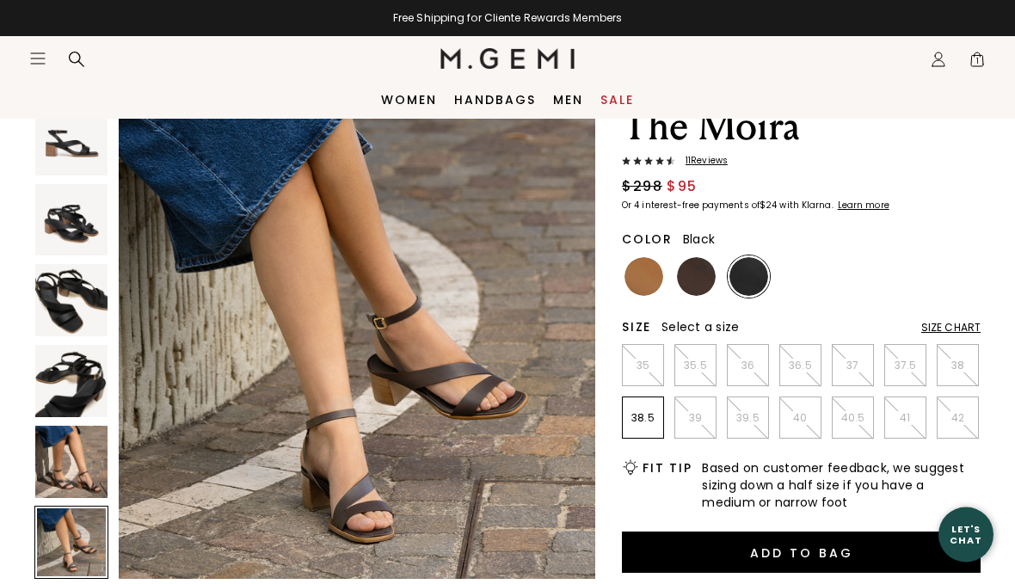
scroll to position [43, 0]
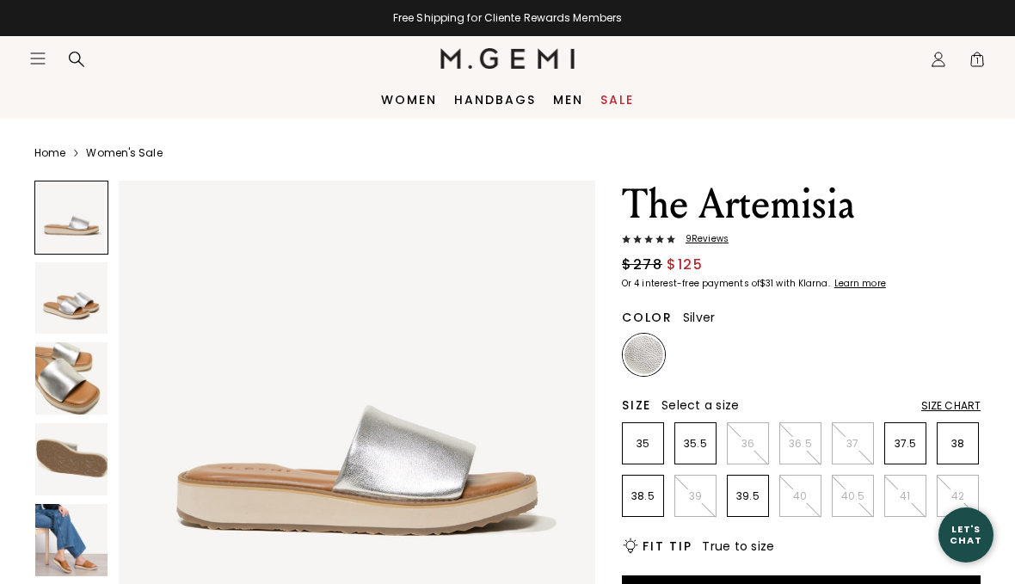
click at [50, 299] on img at bounding box center [71, 298] width 72 height 72
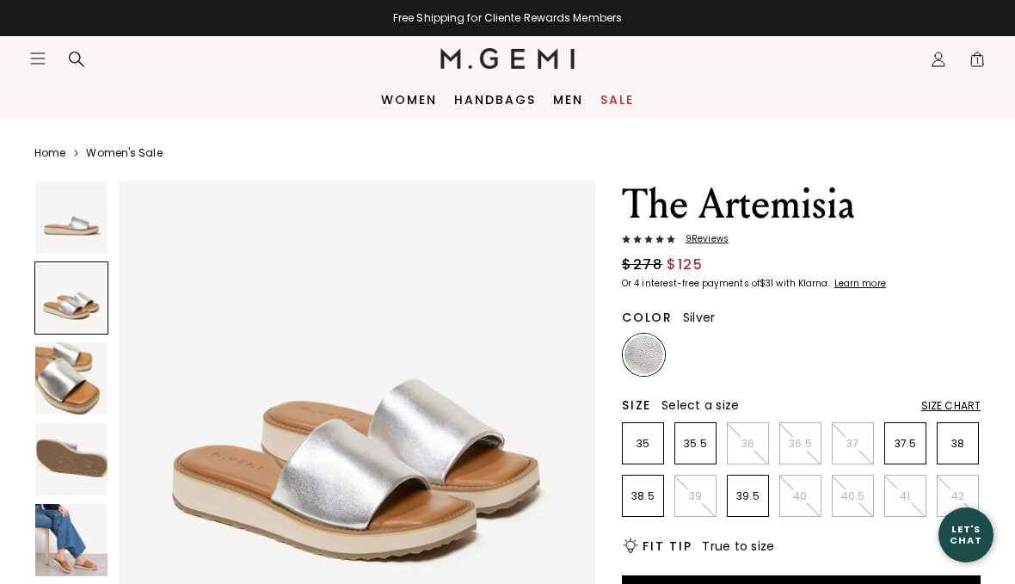
click at [56, 373] on img at bounding box center [71, 378] width 72 height 72
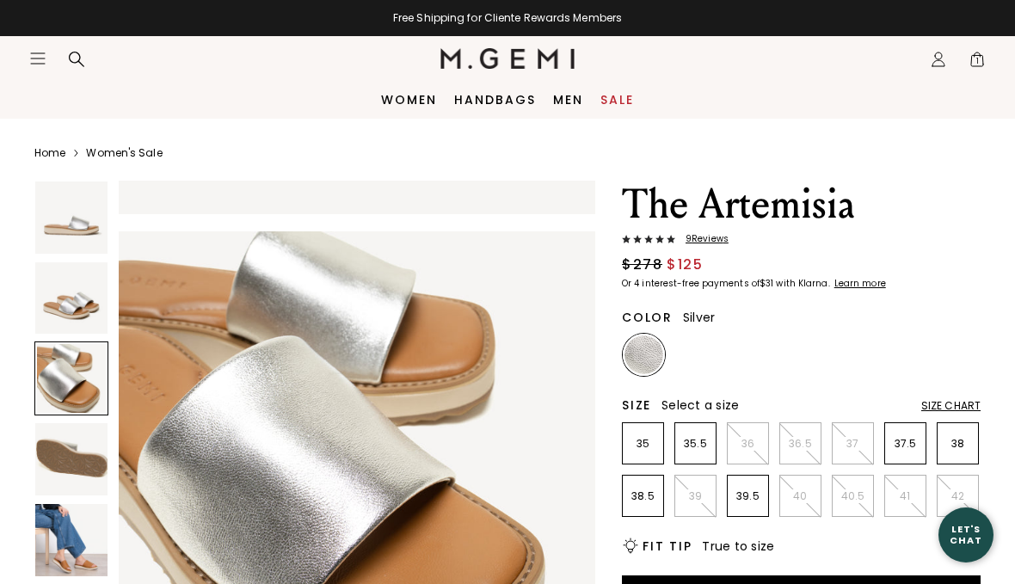
scroll to position [989, 0]
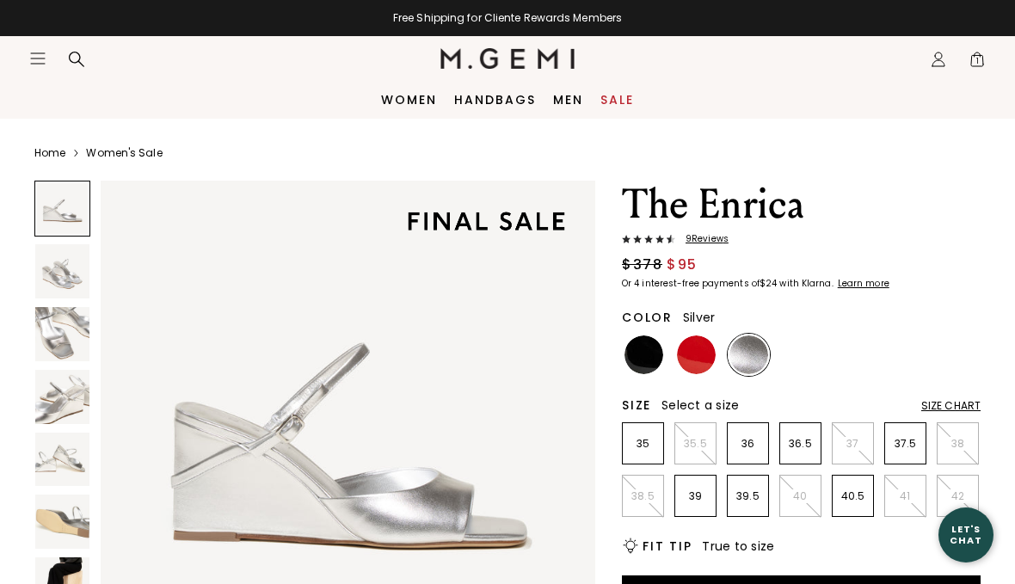
click at [44, 274] on img at bounding box center [62, 271] width 54 height 54
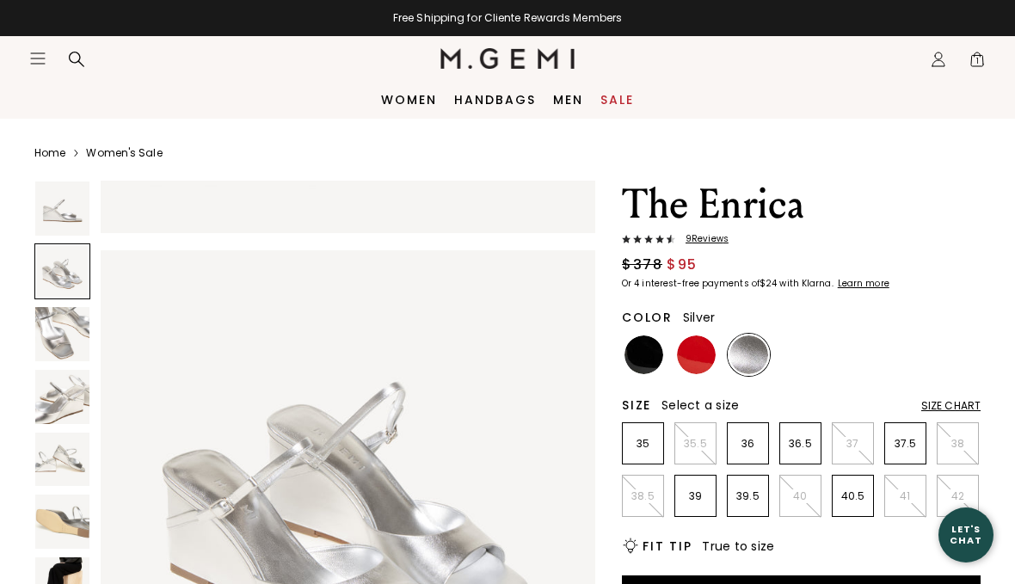
scroll to position [512, 0]
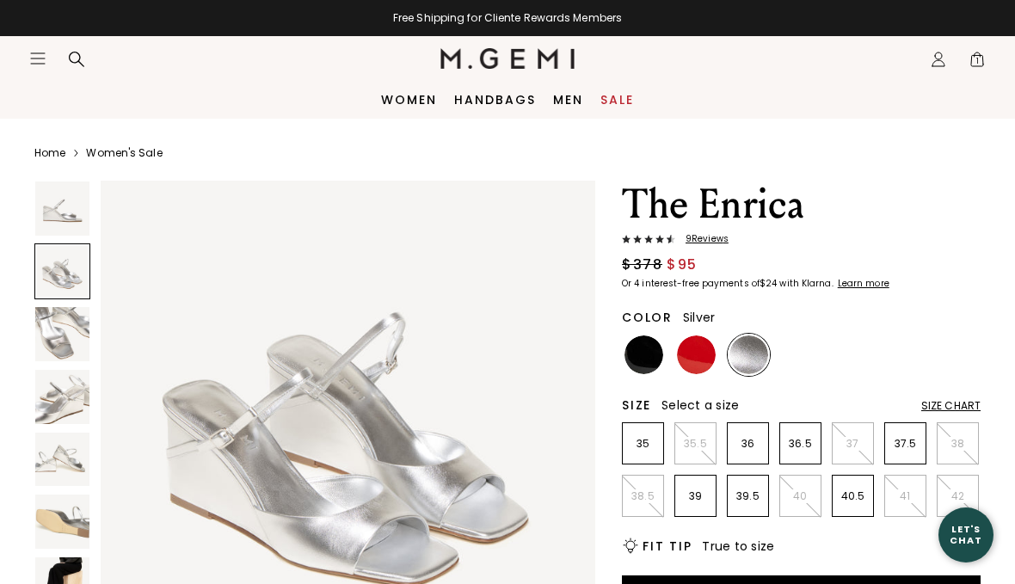
click at [52, 398] on img at bounding box center [62, 397] width 54 height 54
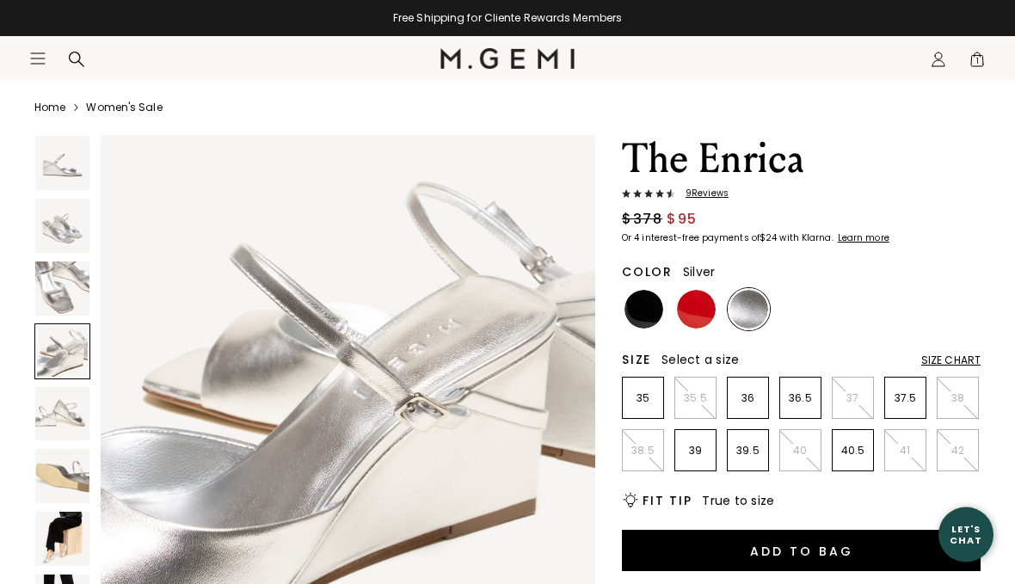
scroll to position [46, 0]
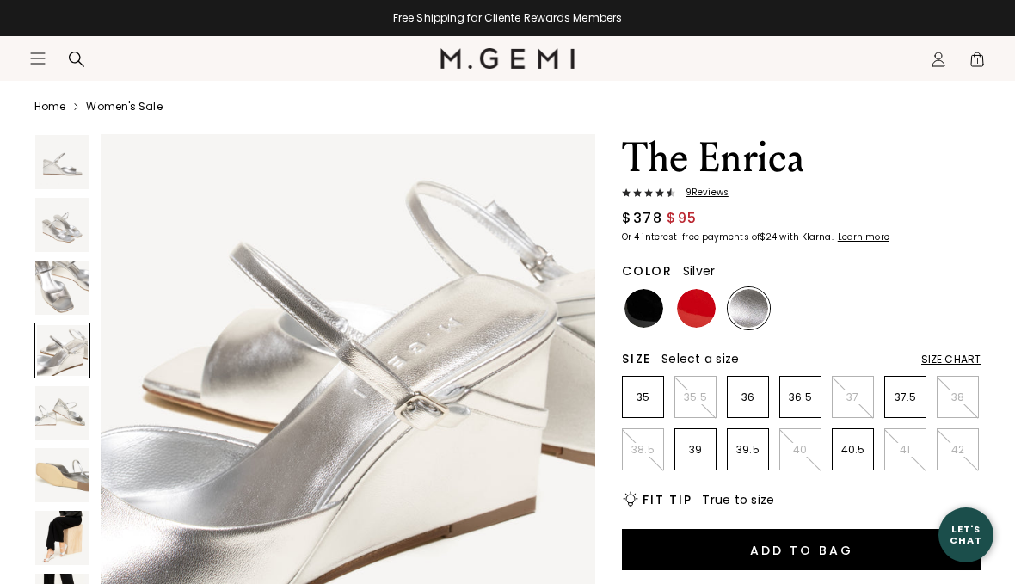
click at [40, 527] on img at bounding box center [62, 538] width 54 height 54
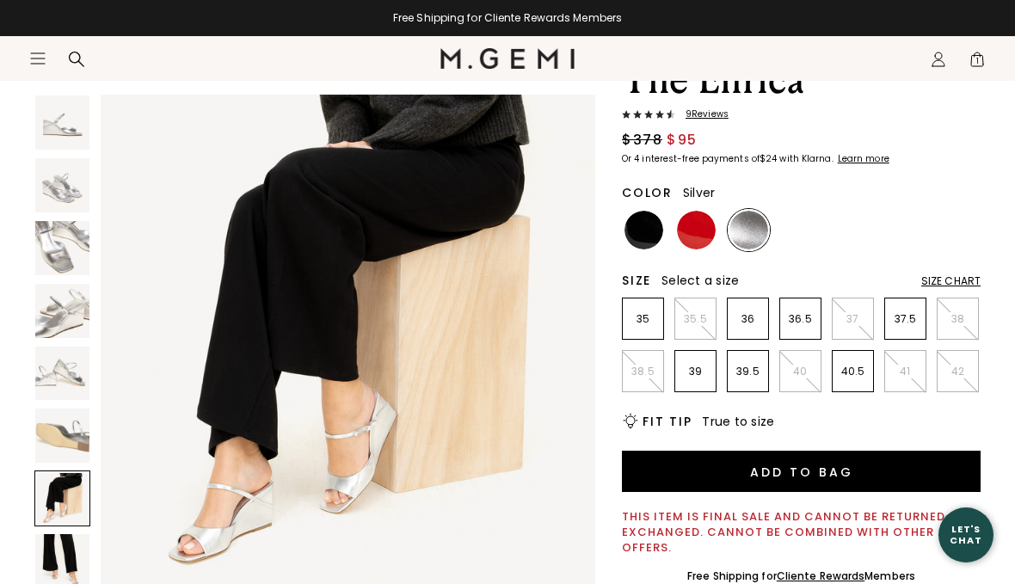
scroll to position [126, 0]
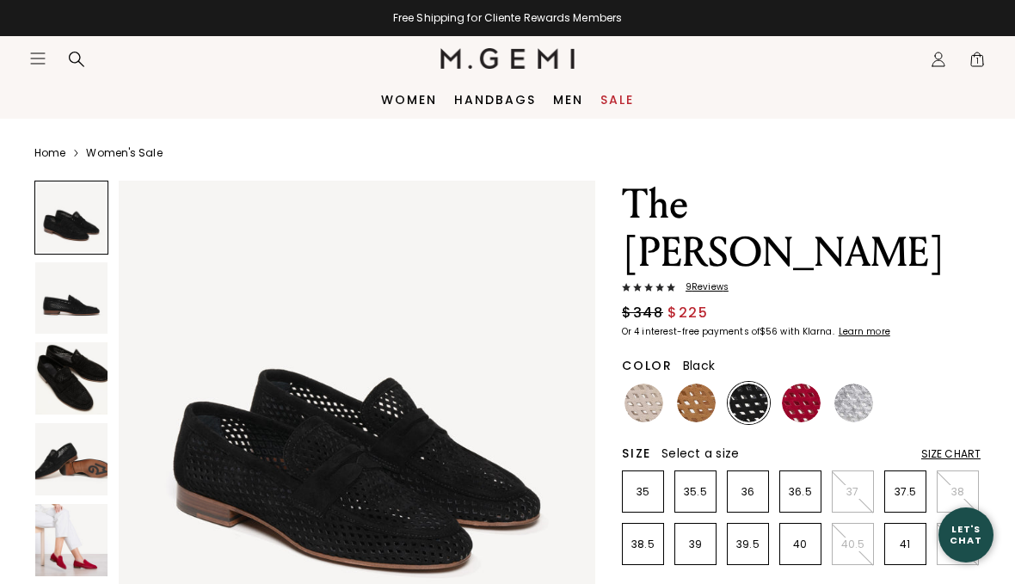
click at [52, 313] on img at bounding box center [71, 298] width 72 height 72
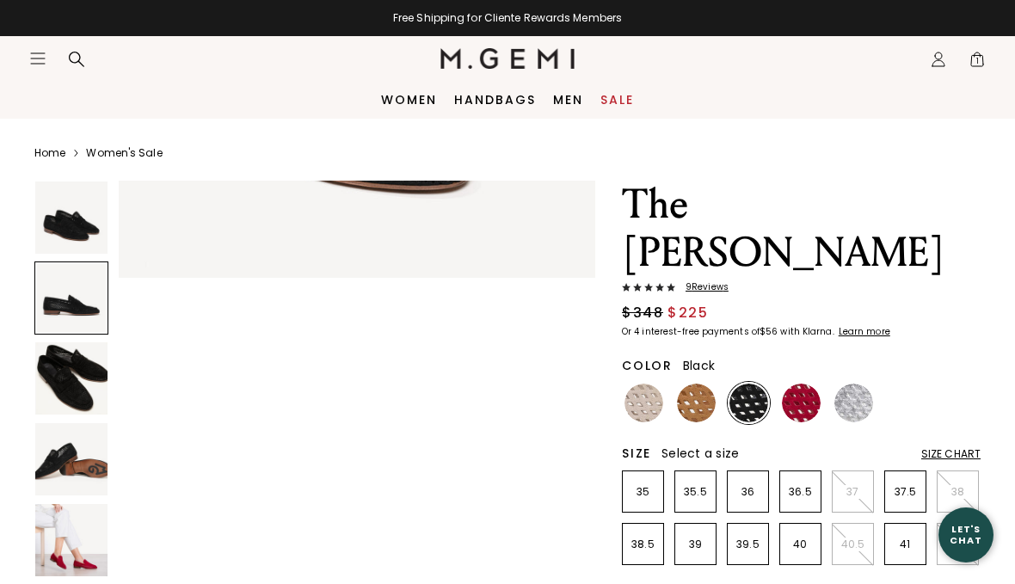
scroll to position [494, 0]
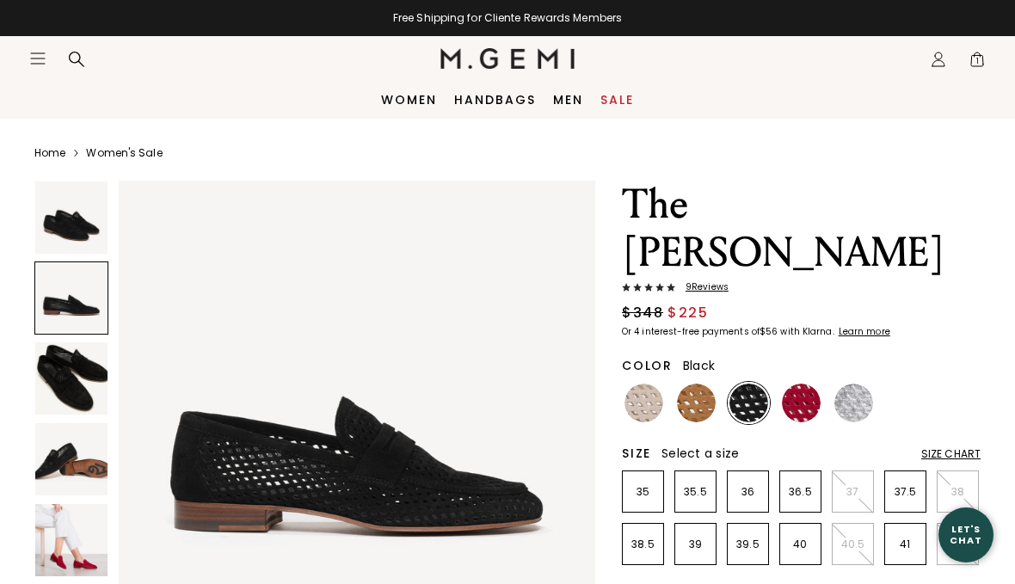
click at [64, 453] on img at bounding box center [71, 459] width 72 height 72
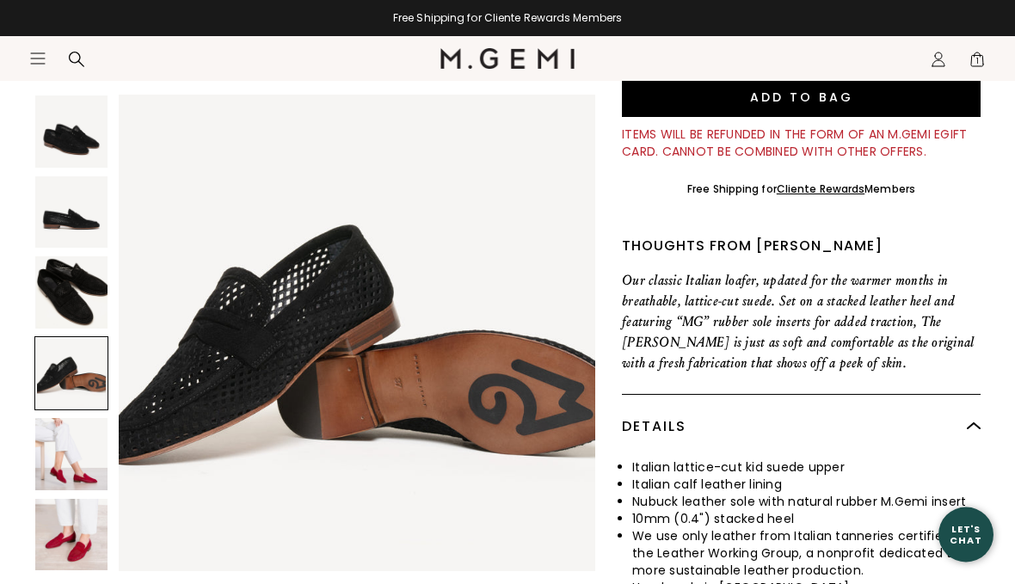
scroll to position [612, 0]
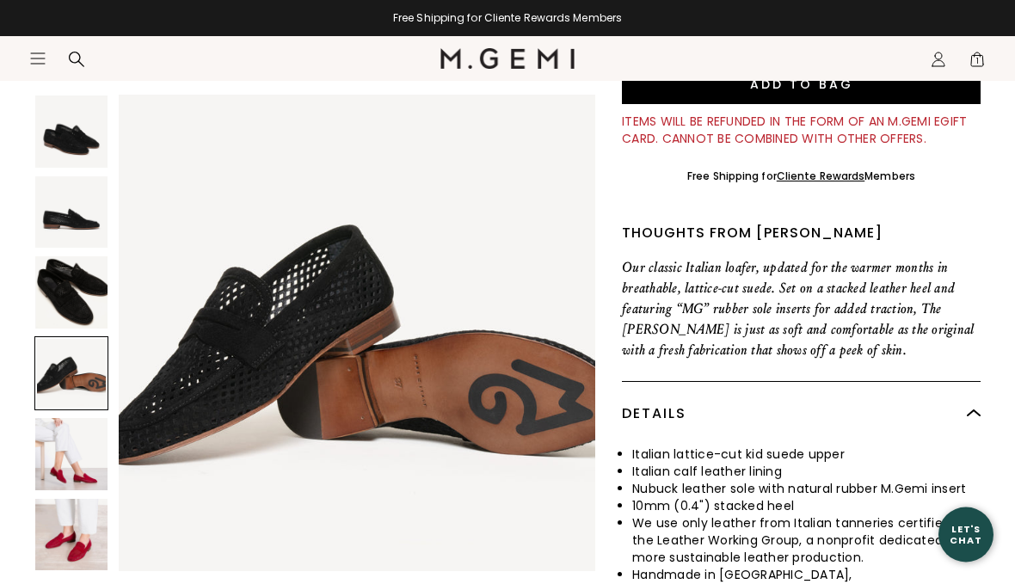
click at [58, 458] on img at bounding box center [71, 454] width 72 height 72
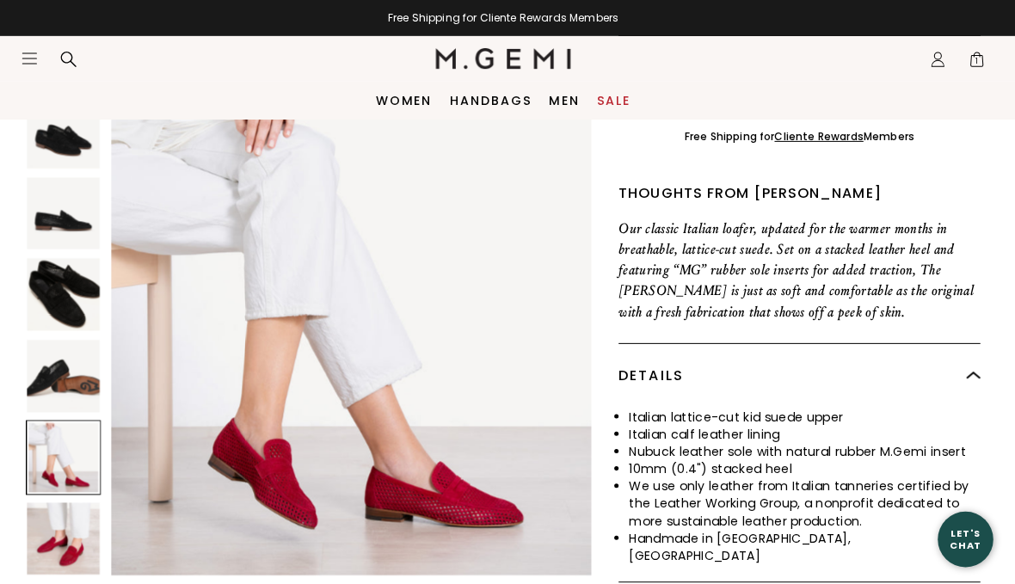
scroll to position [652, 0]
click at [43, 350] on img at bounding box center [71, 373] width 72 height 72
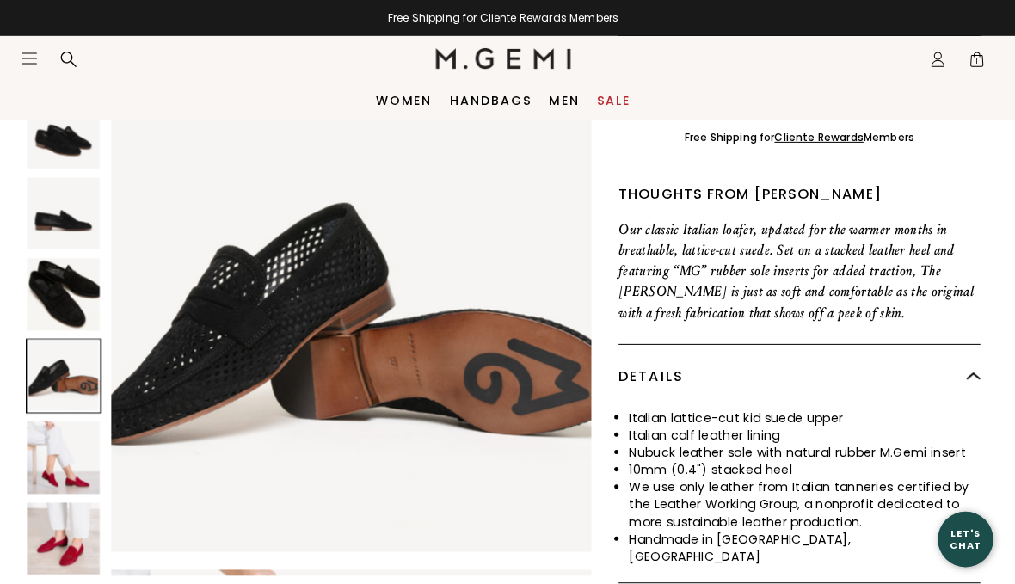
click at [35, 287] on img at bounding box center [71, 292] width 72 height 72
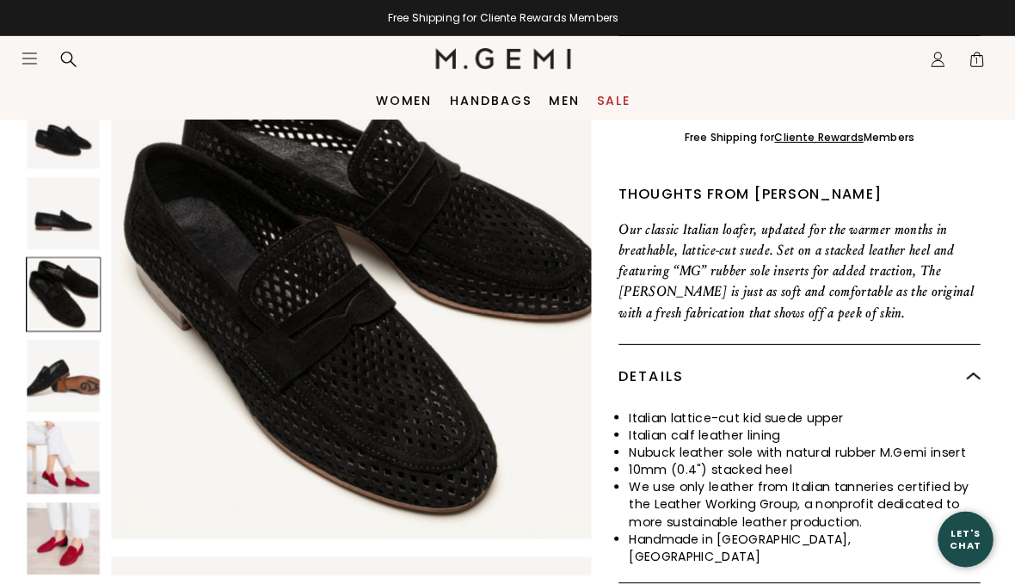
scroll to position [989, 0]
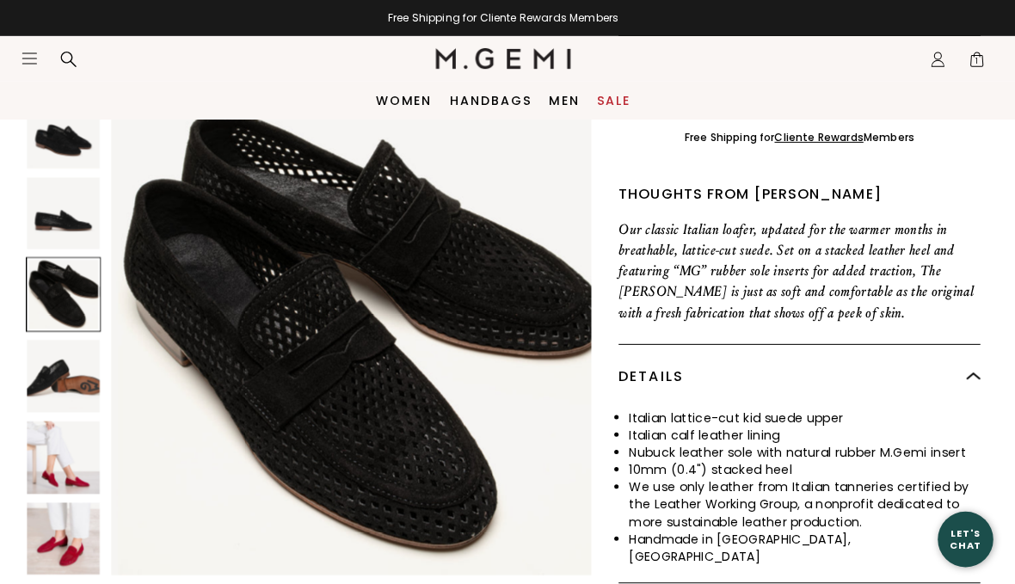
click at [64, 458] on img at bounding box center [71, 454] width 72 height 72
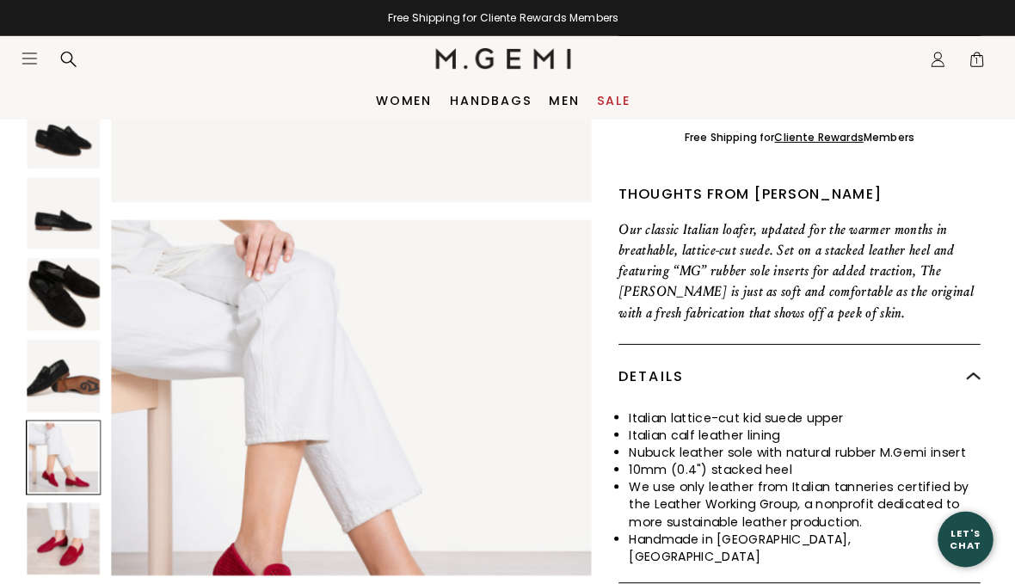
scroll to position [1976, 0]
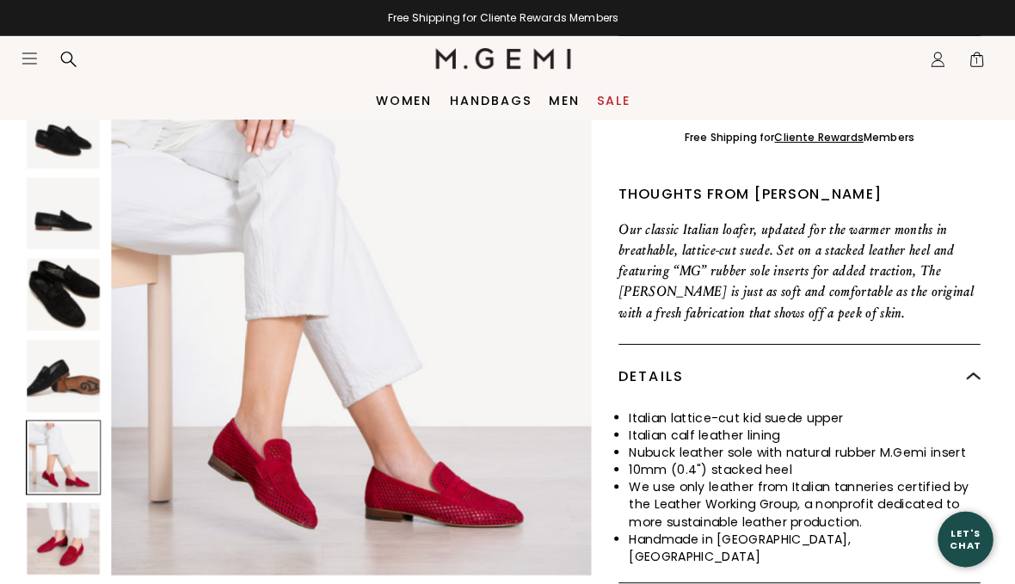
click at [60, 548] on img at bounding box center [71, 535] width 72 height 72
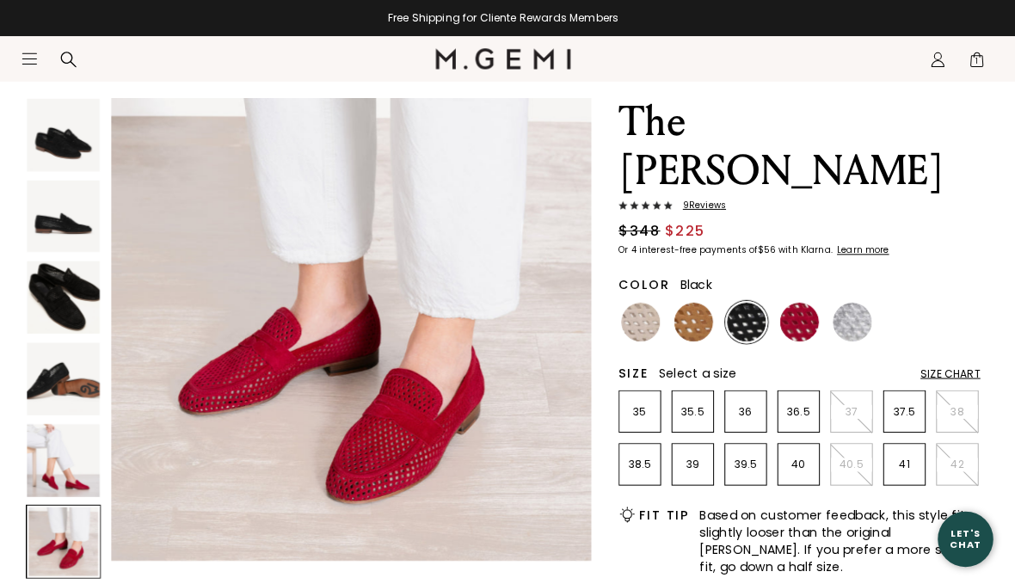
scroll to position [85, 0]
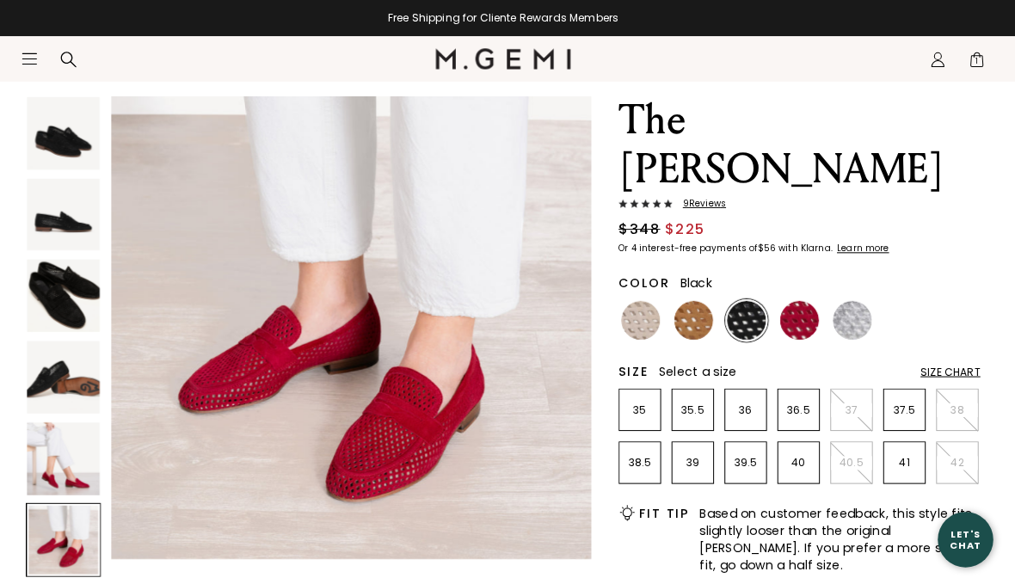
click at [736, 312] on img at bounding box center [749, 318] width 39 height 39
click at [744, 327] on img at bounding box center [749, 318] width 39 height 39
click at [695, 317] on img at bounding box center [696, 318] width 39 height 39
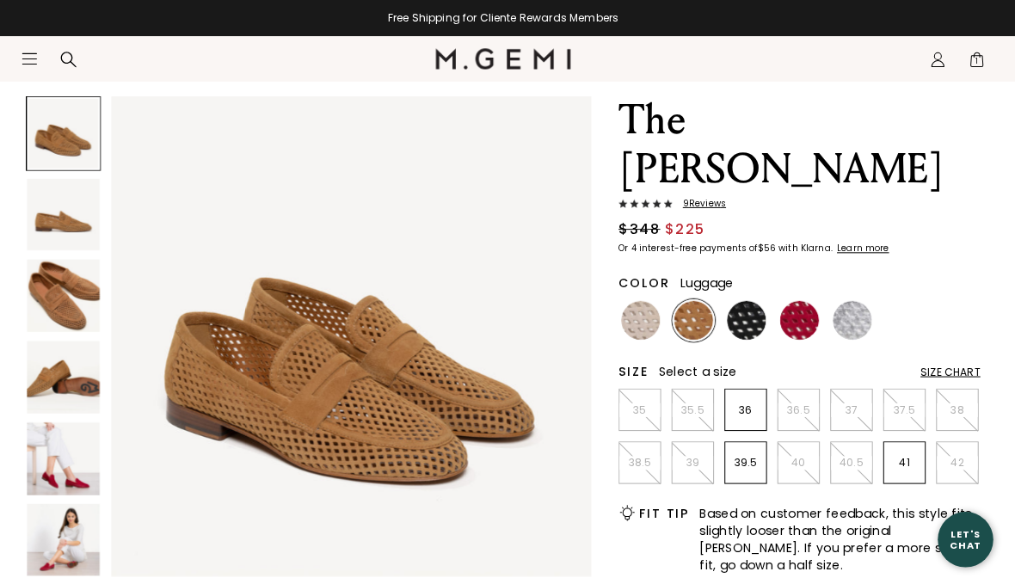
click at [639, 318] on img at bounding box center [644, 318] width 39 height 39
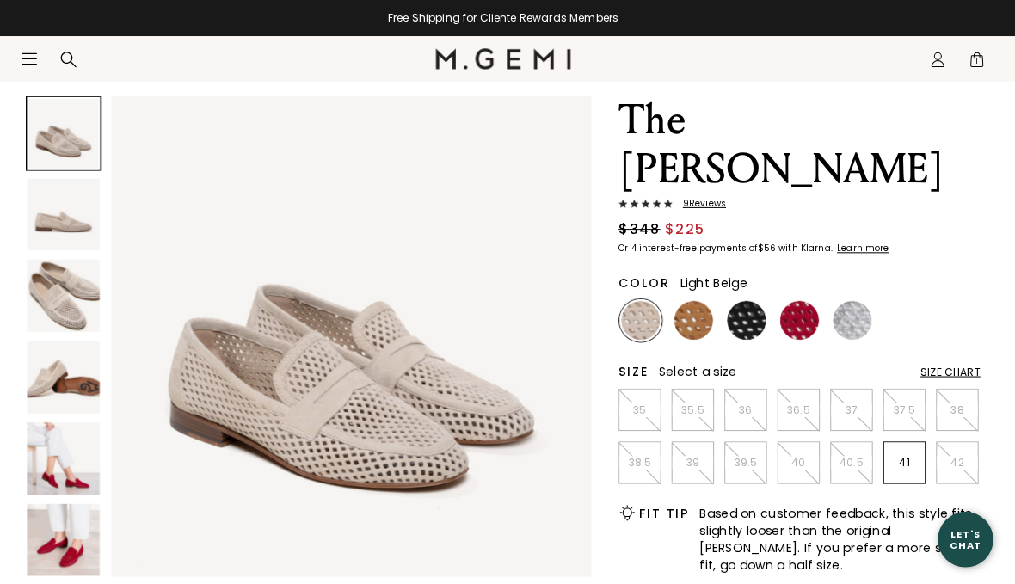
click at [853, 313] on img at bounding box center [854, 318] width 39 height 39
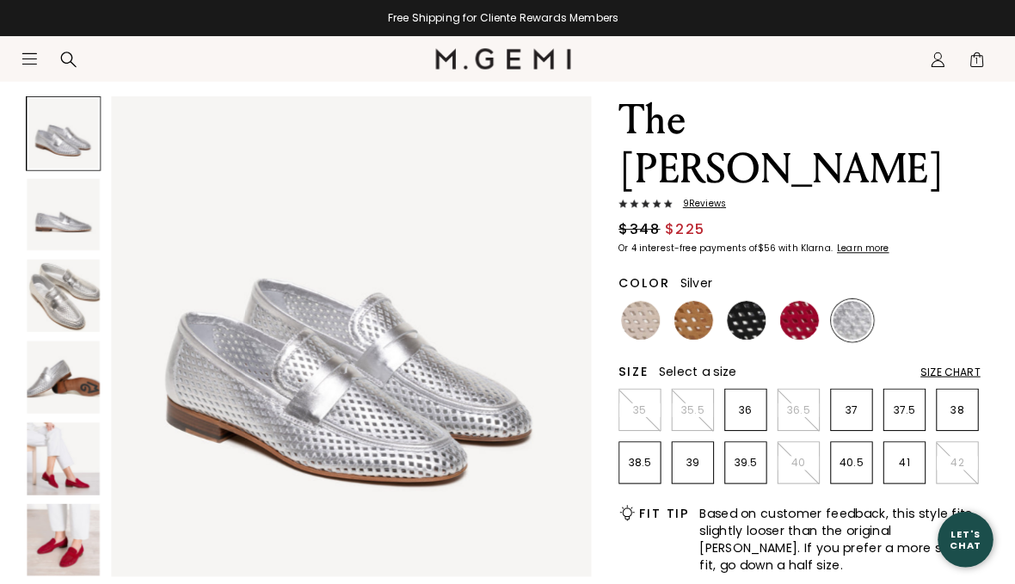
click at [796, 317] on img at bounding box center [801, 318] width 39 height 39
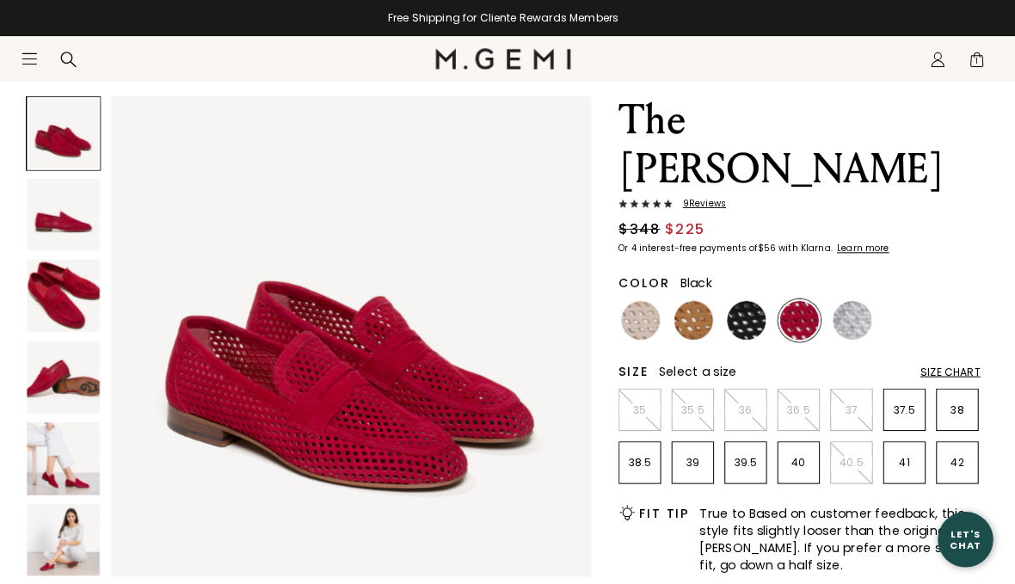
click at [742, 322] on img at bounding box center [749, 318] width 39 height 39
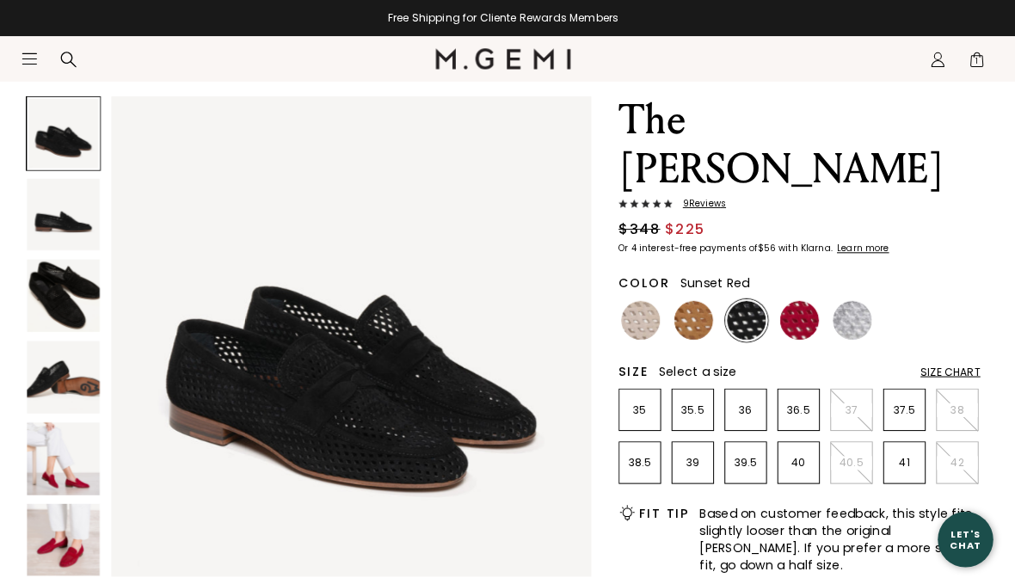
click at [796, 315] on img at bounding box center [801, 318] width 39 height 39
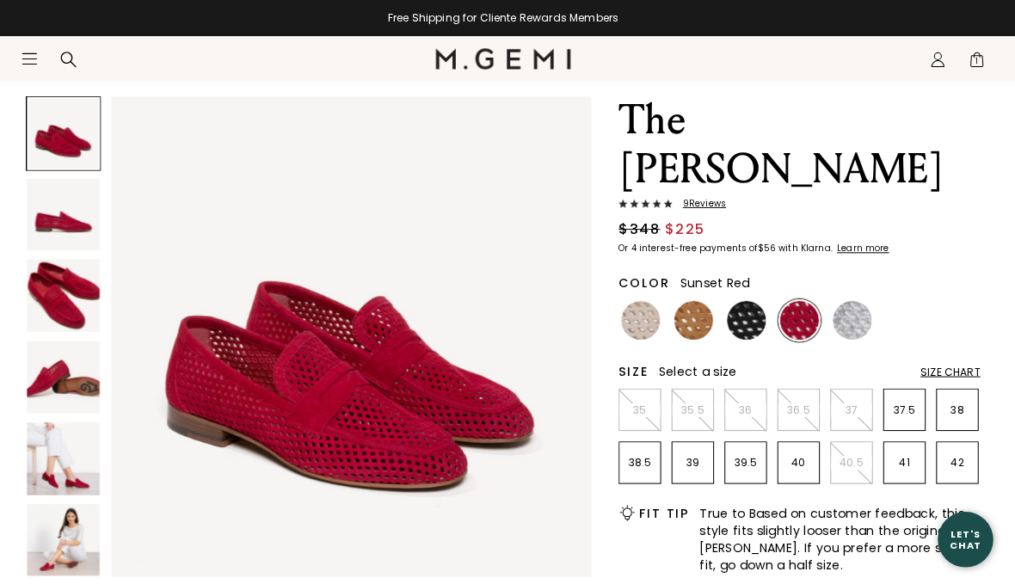
click at [746, 318] on img at bounding box center [749, 318] width 39 height 39
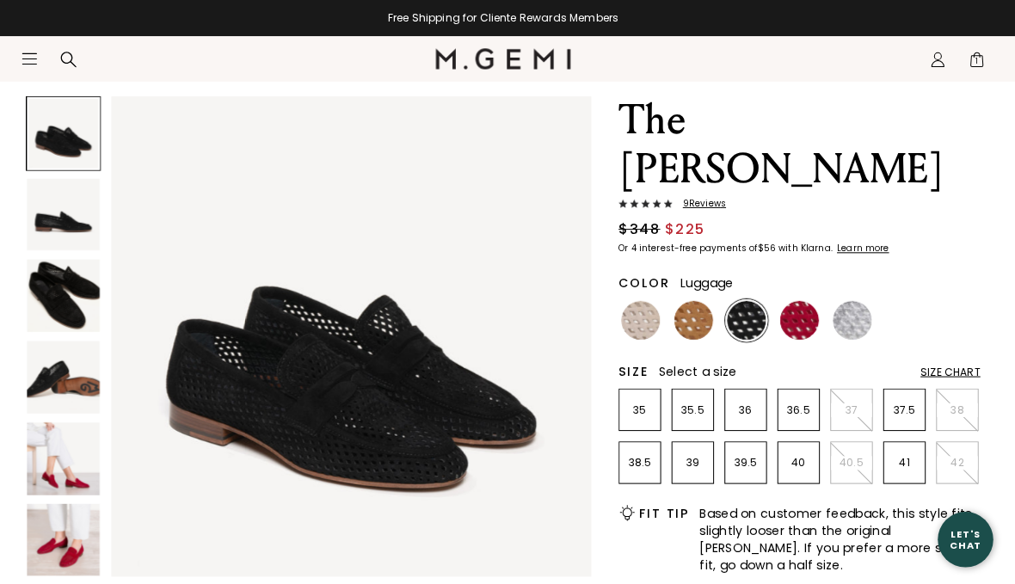
click at [690, 314] on img at bounding box center [696, 318] width 39 height 39
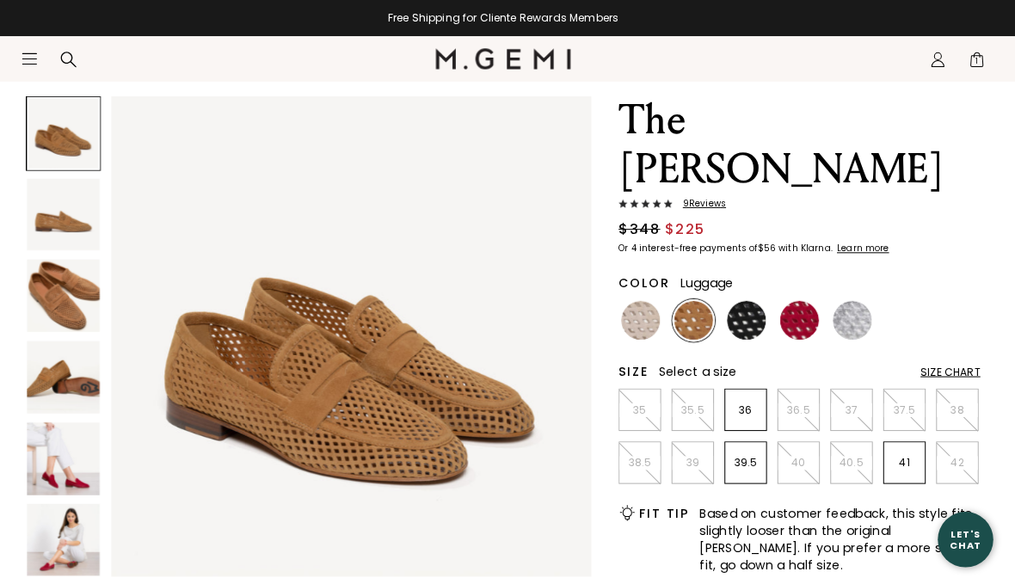
click at [638, 318] on img at bounding box center [644, 318] width 39 height 39
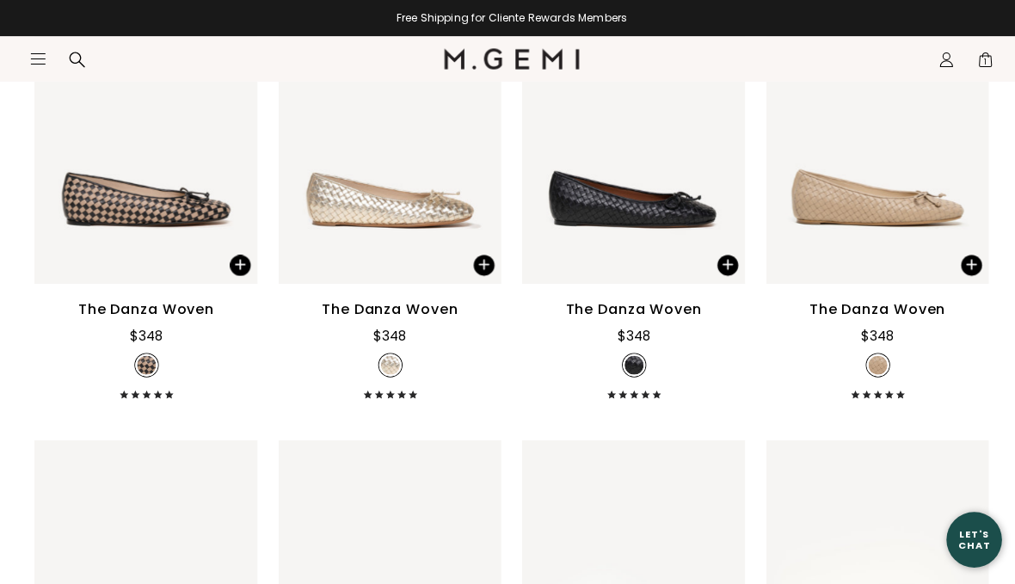
scroll to position [1705, 0]
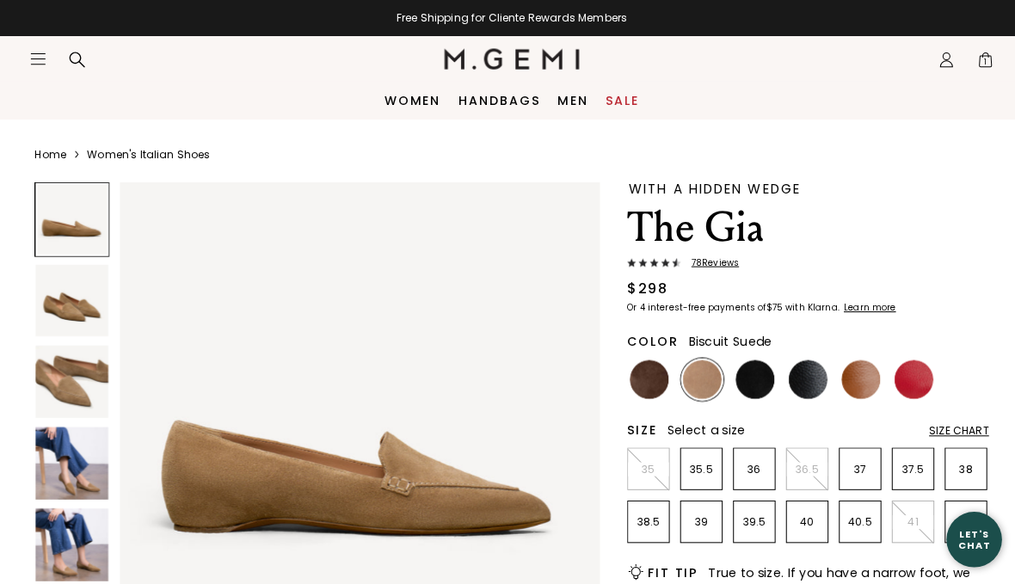
click at [845, 380] on img at bounding box center [854, 376] width 39 height 39
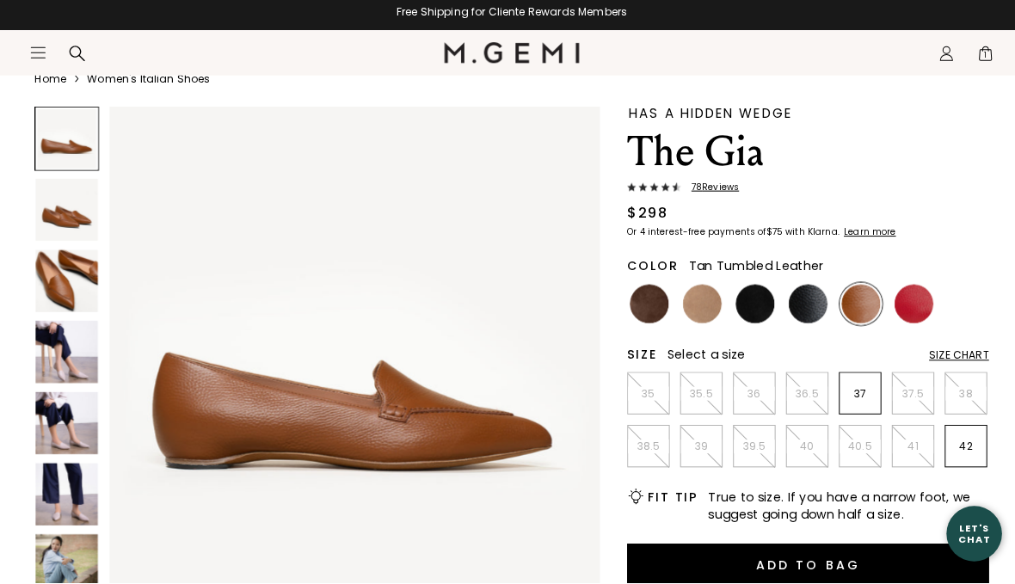
scroll to position [70, 0]
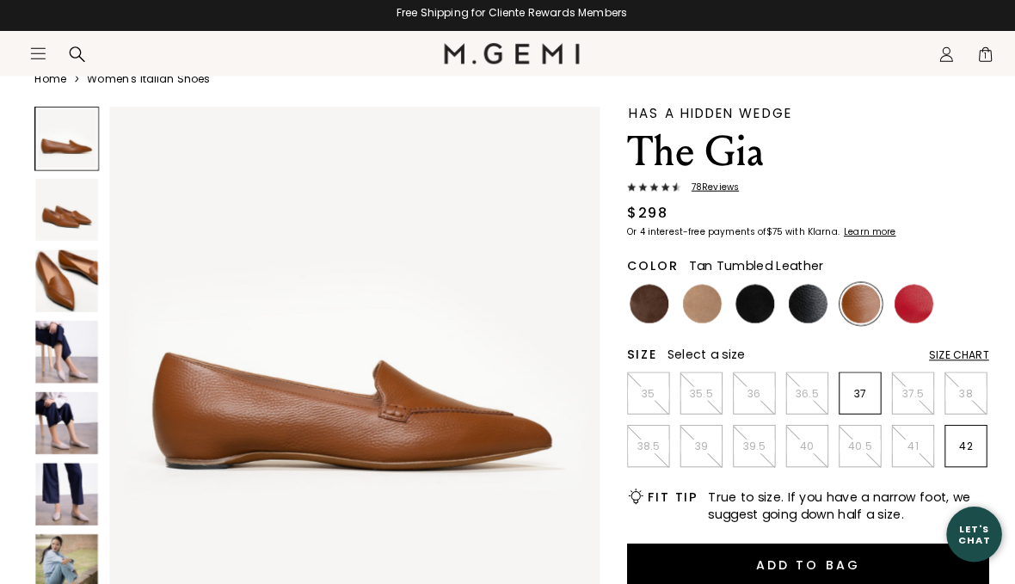
click at [644, 300] on img at bounding box center [644, 306] width 39 height 39
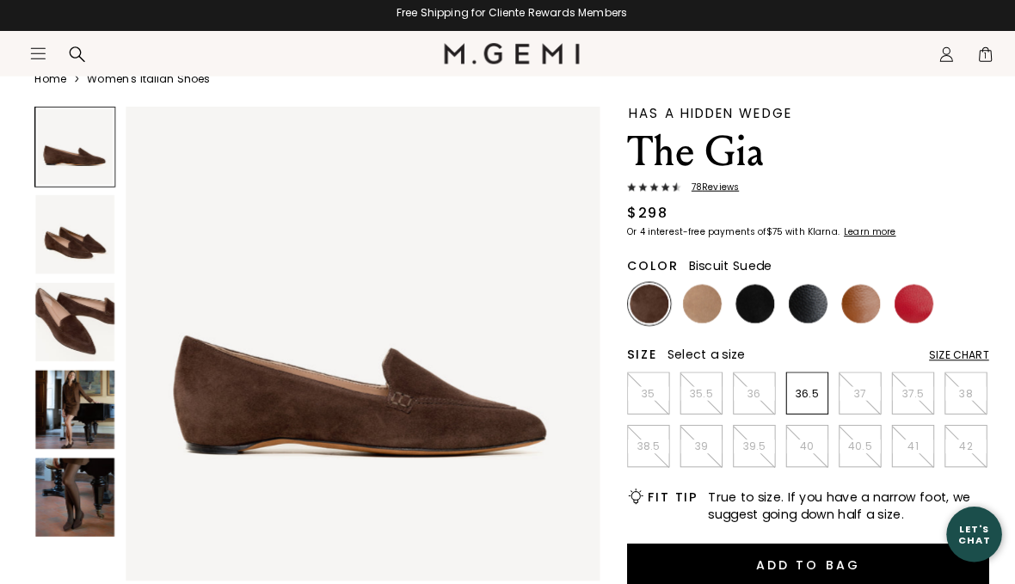
click at [701, 303] on img at bounding box center [696, 306] width 39 height 39
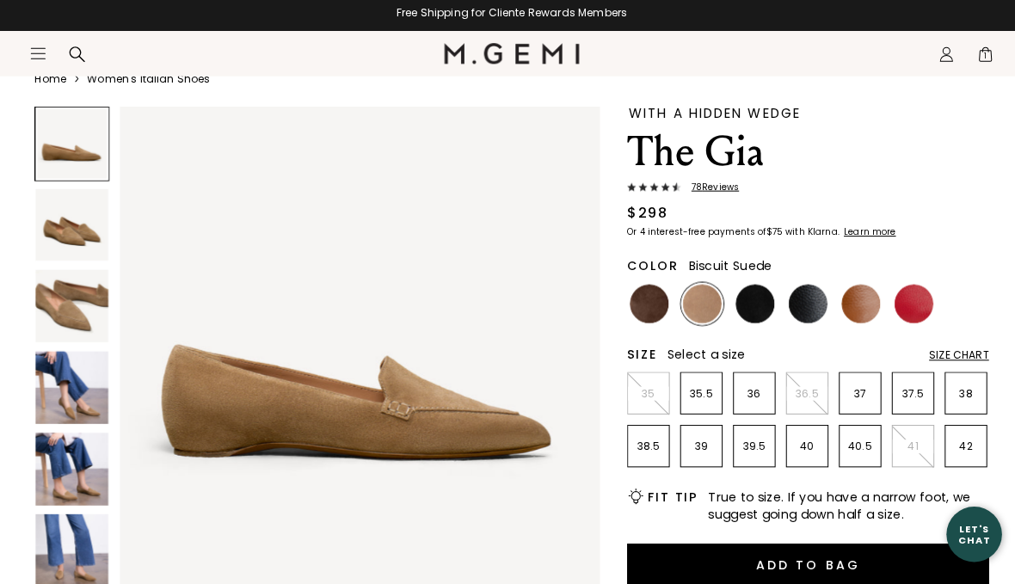
click at [743, 300] on img at bounding box center [749, 306] width 39 height 39
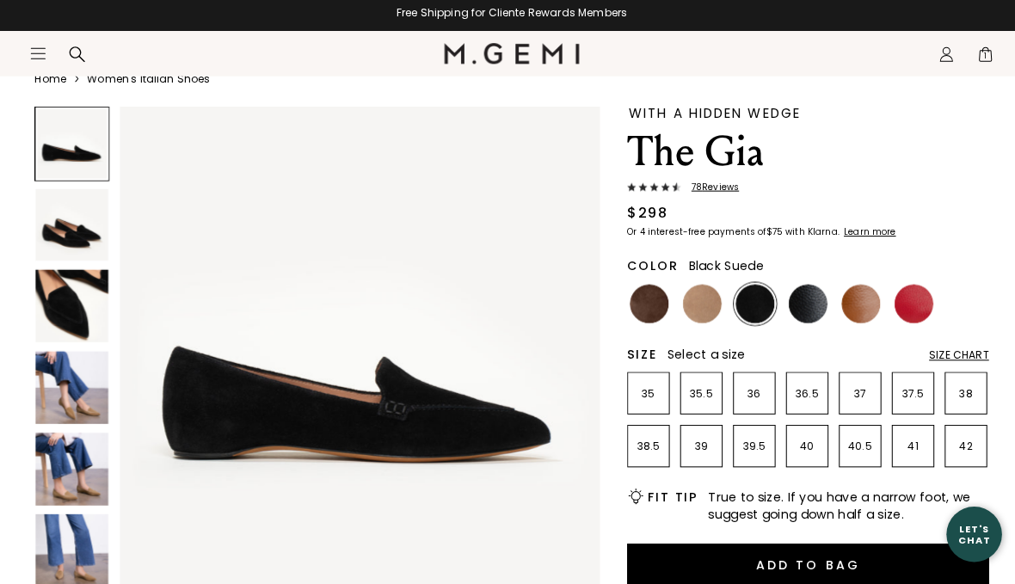
click at [782, 301] on img at bounding box center [801, 306] width 39 height 39
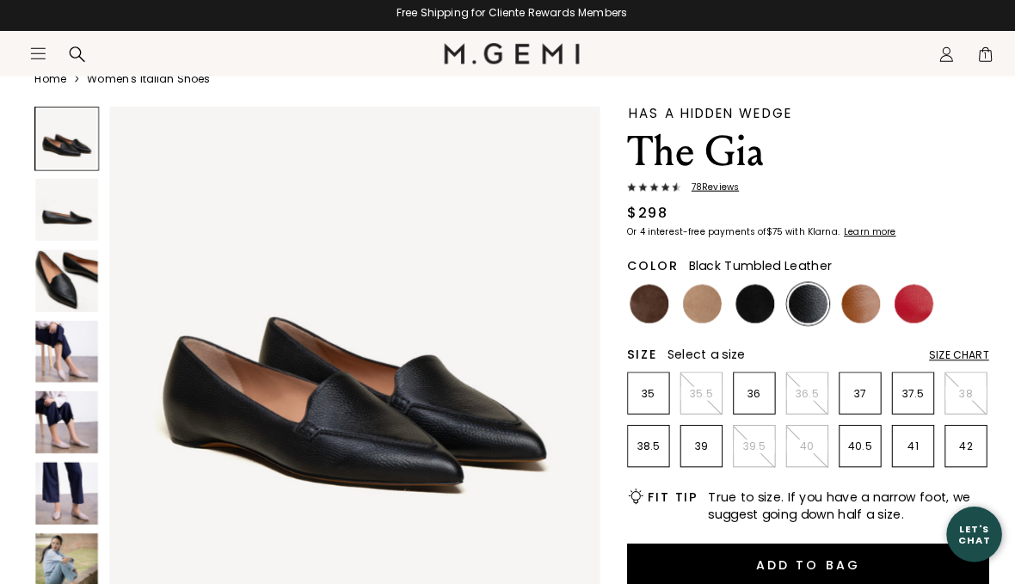
click at [846, 304] on img at bounding box center [854, 306] width 39 height 39
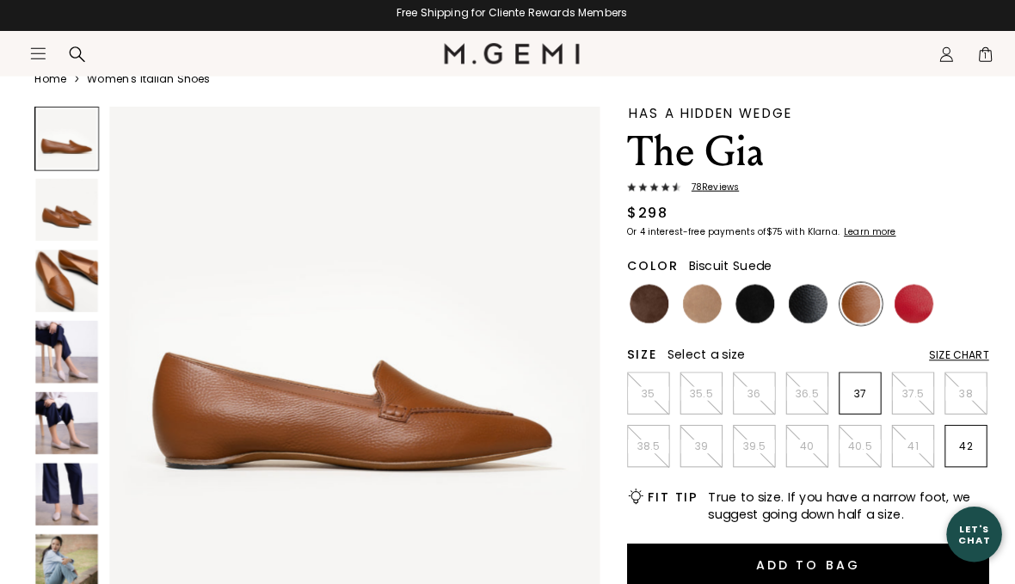
click at [700, 292] on img at bounding box center [696, 306] width 39 height 39
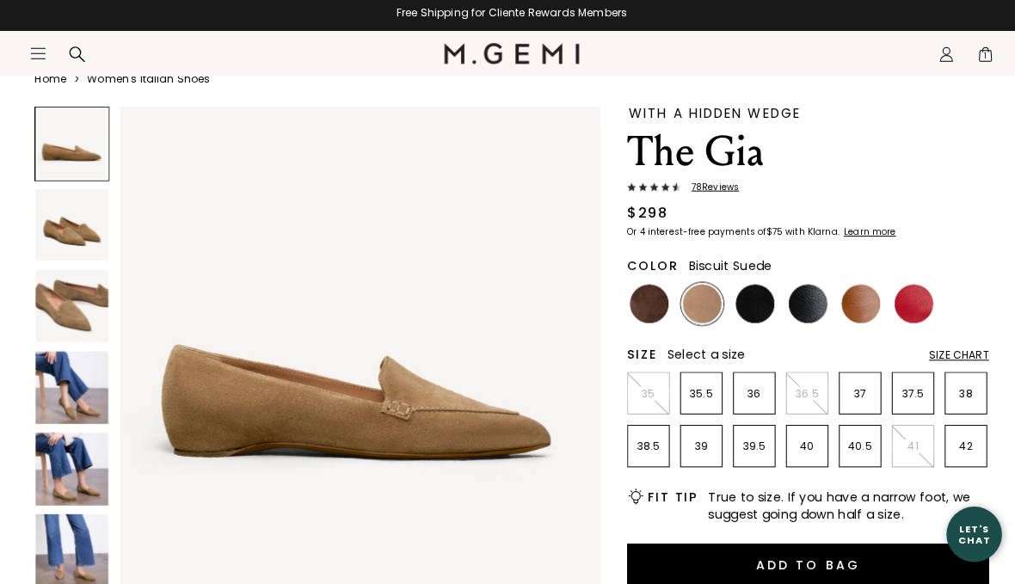
click at [640, 299] on img at bounding box center [644, 306] width 39 height 39
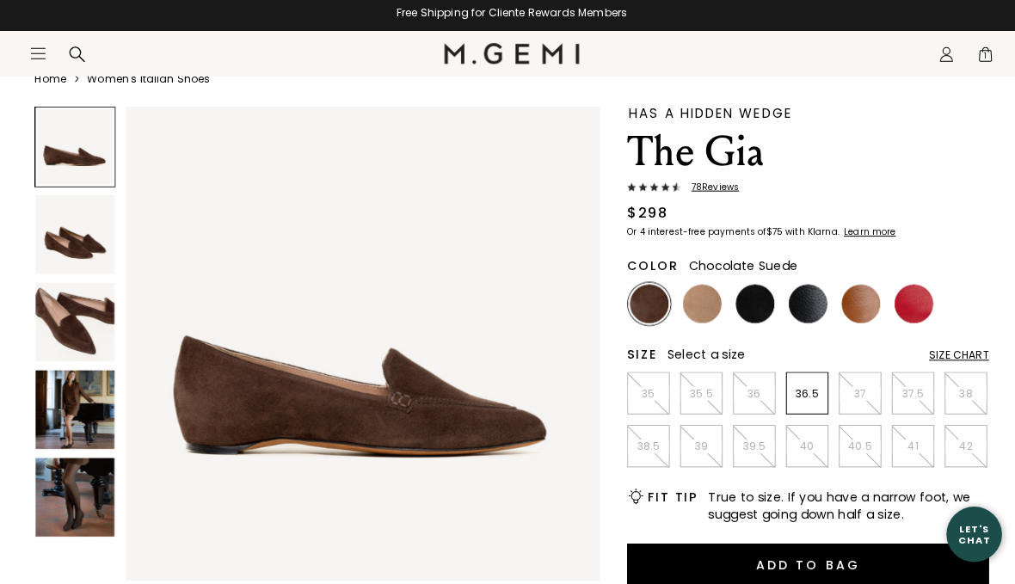
click at [49, 317] on img at bounding box center [74, 325] width 78 height 78
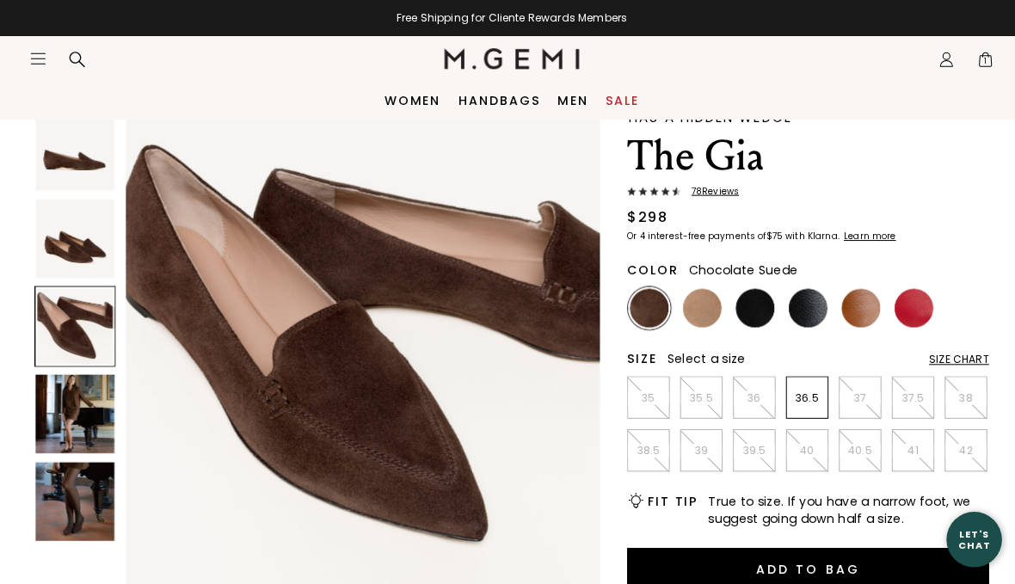
scroll to position [70, 0]
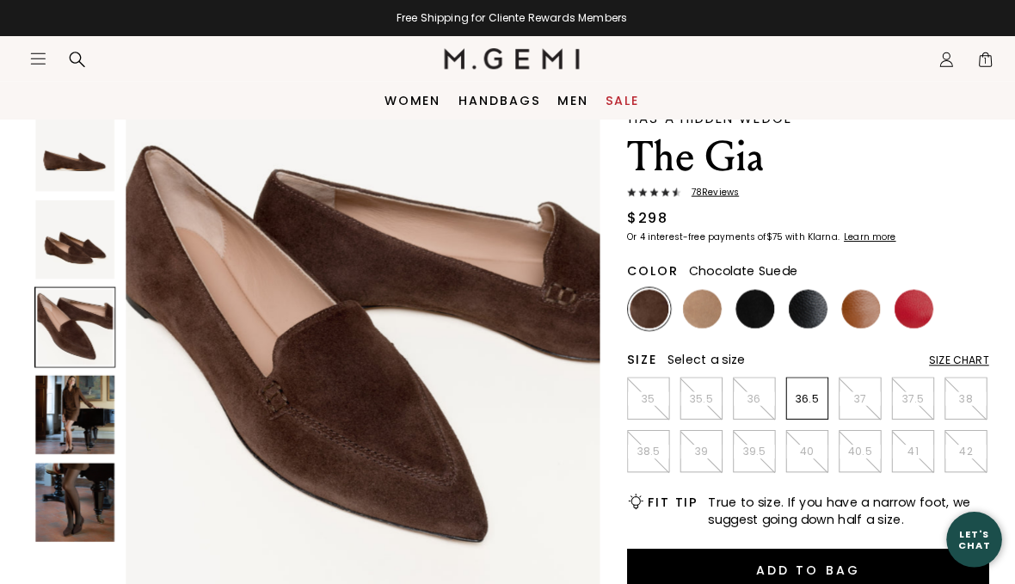
click at [702, 302] on img at bounding box center [696, 306] width 39 height 39
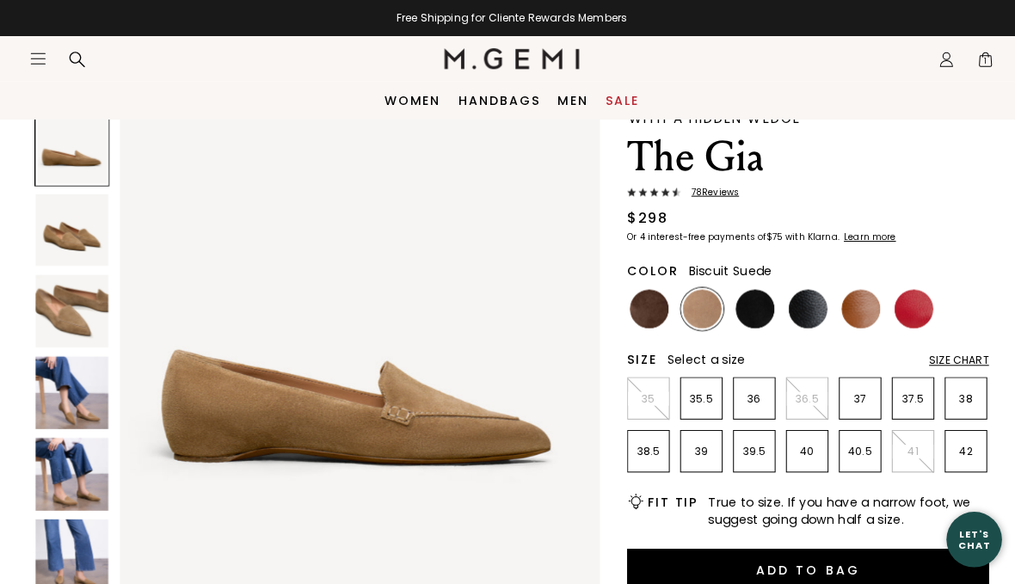
click at [58, 460] on img at bounding box center [71, 471] width 72 height 72
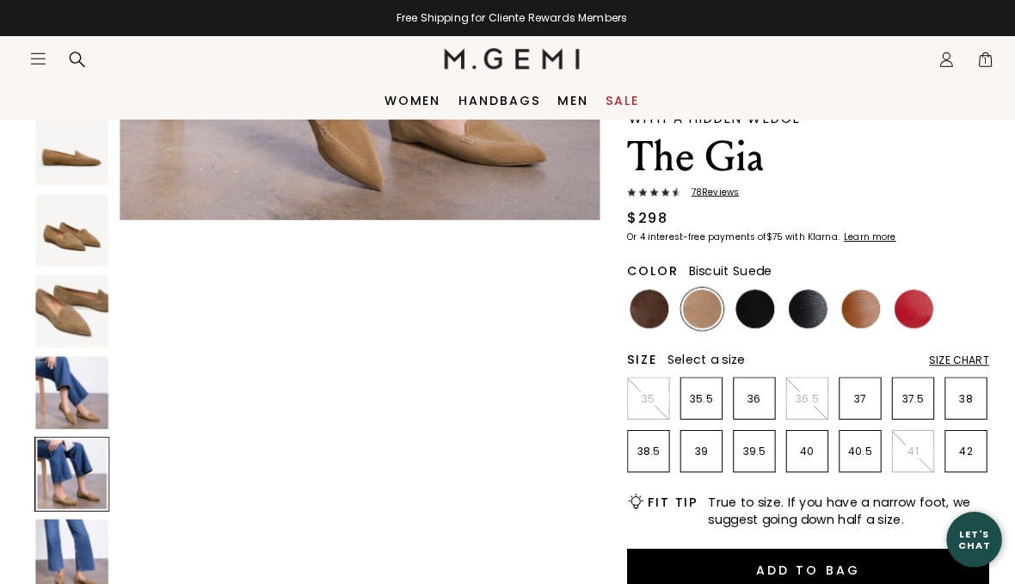
scroll to position [1976, 0]
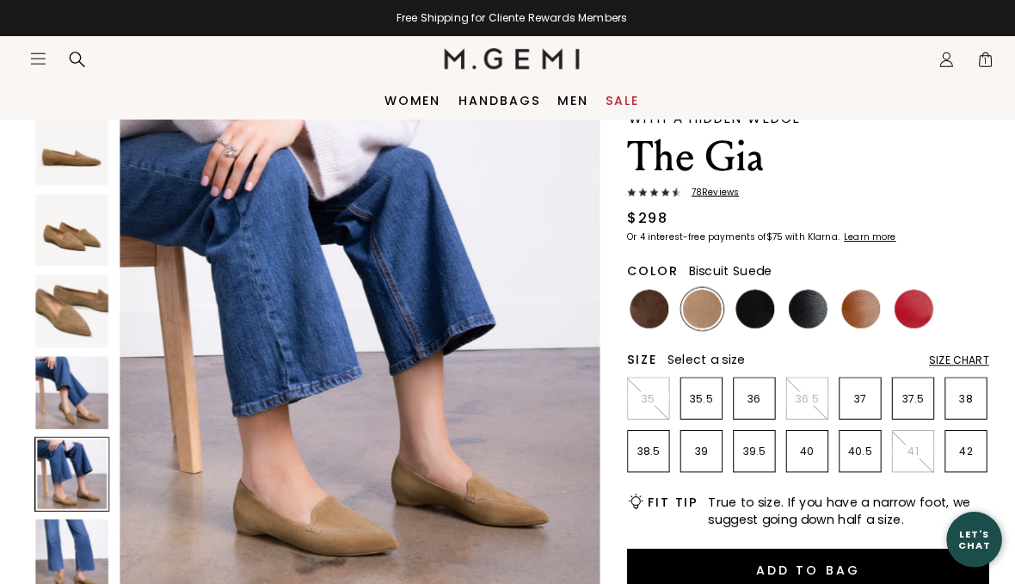
click at [959, 352] on div "Size Chart" at bounding box center [951, 358] width 59 height 14
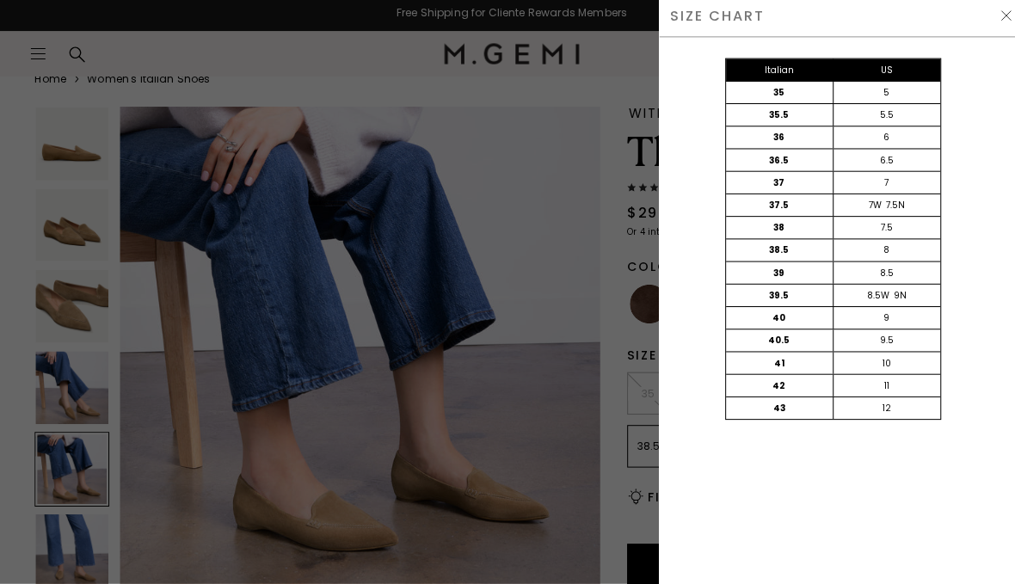
click at [999, 14] on img at bounding box center [998, 21] width 14 height 14
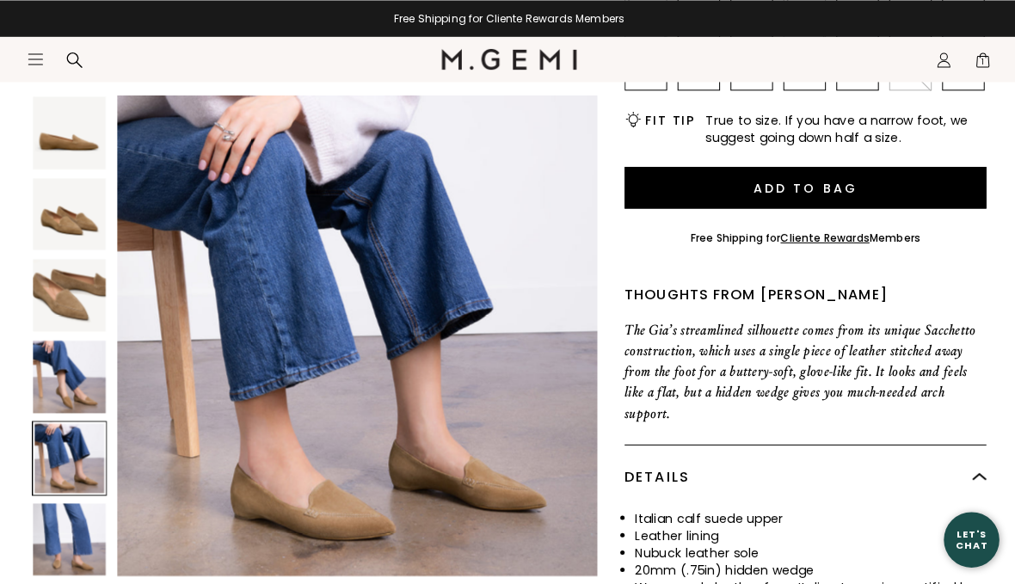
scroll to position [450, 0]
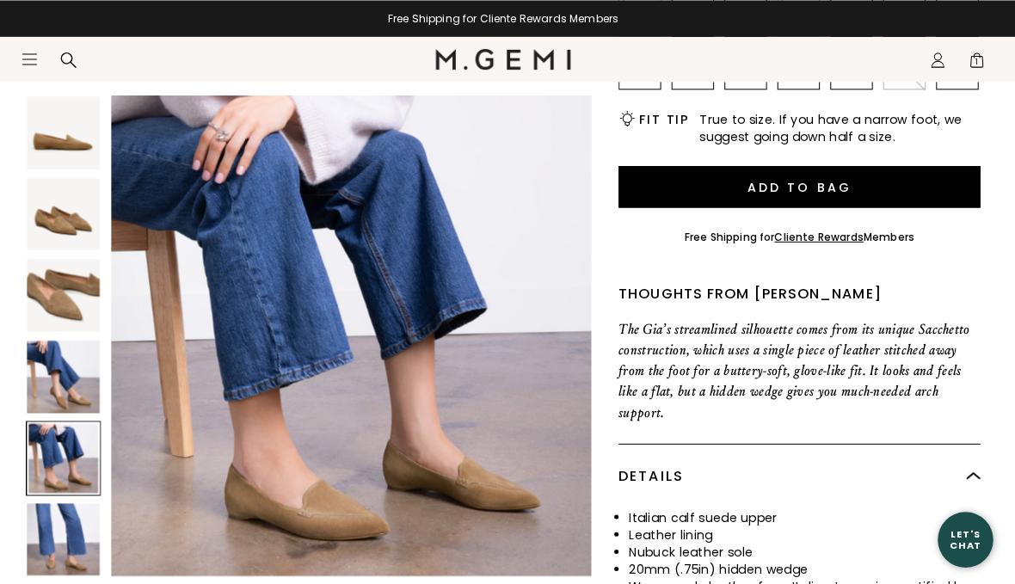
click at [47, 441] on div at bounding box center [71, 454] width 74 height 74
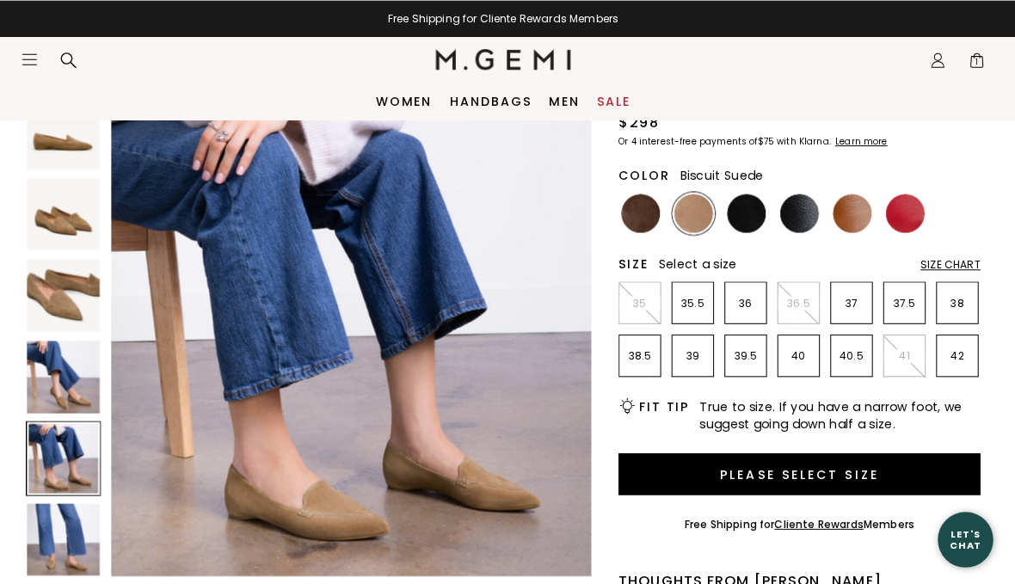
scroll to position [165, 0]
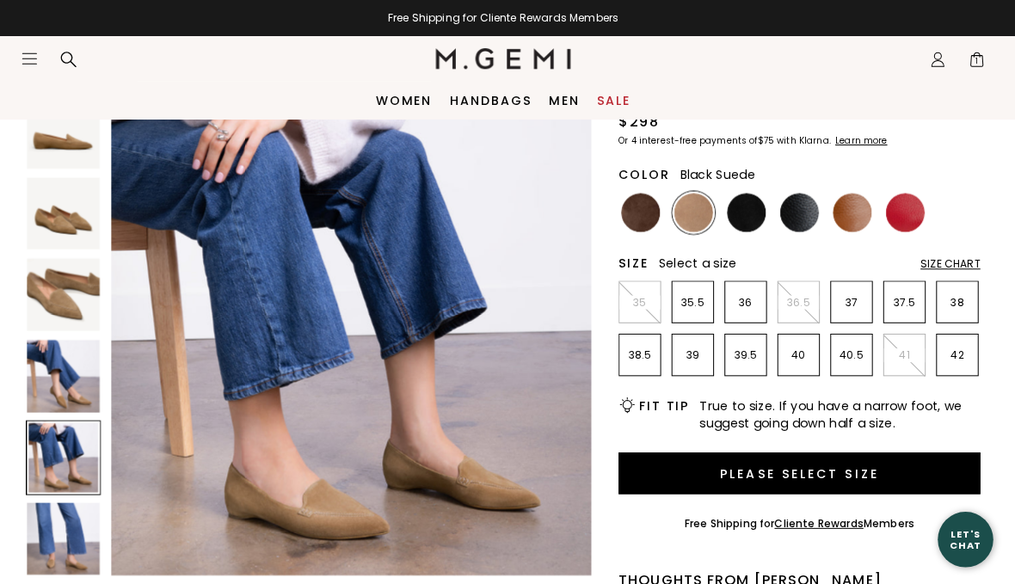
click at [744, 219] on img at bounding box center [749, 211] width 39 height 39
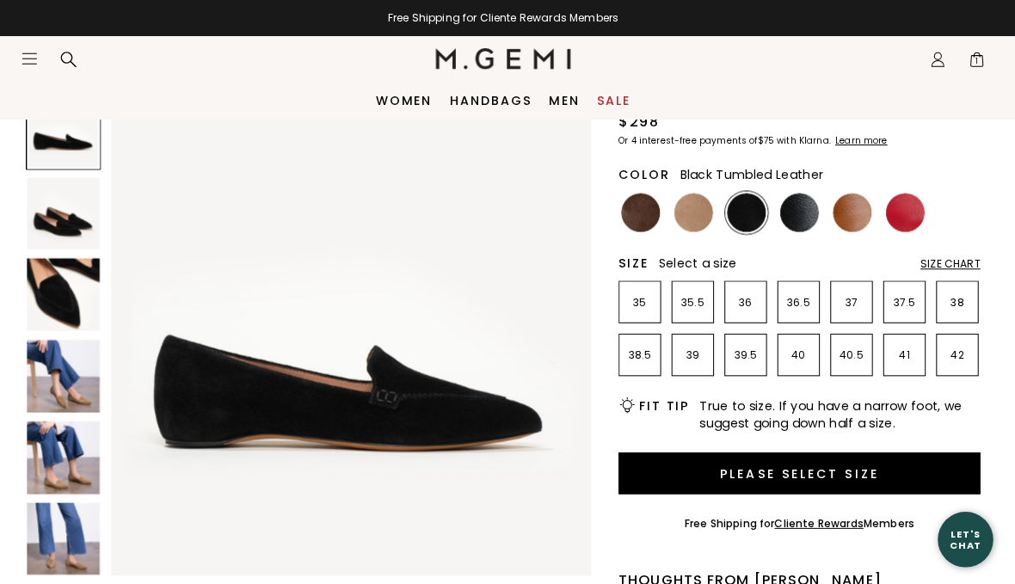
click at [793, 209] on img at bounding box center [801, 211] width 39 height 39
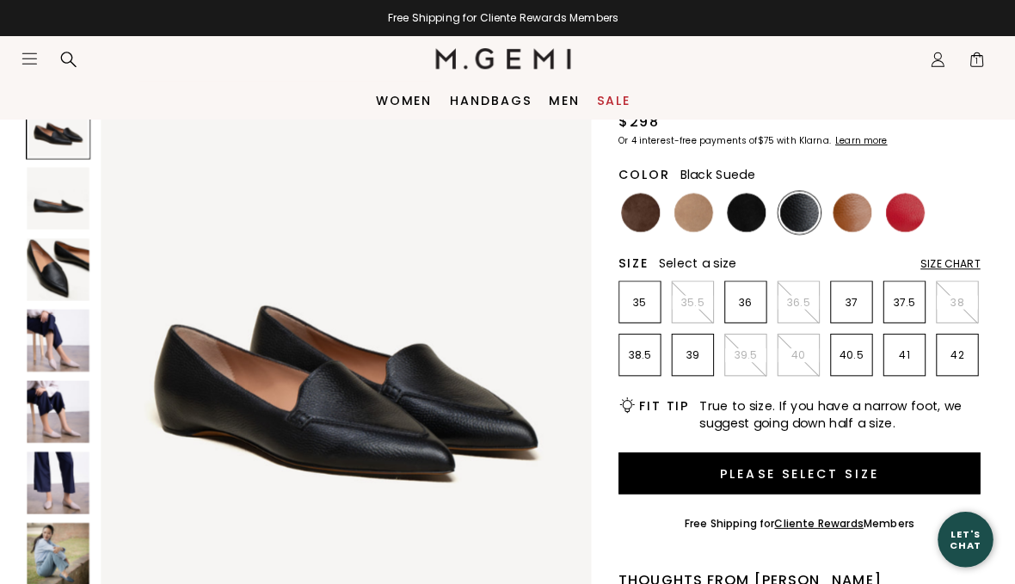
click at [746, 216] on img at bounding box center [749, 211] width 39 height 39
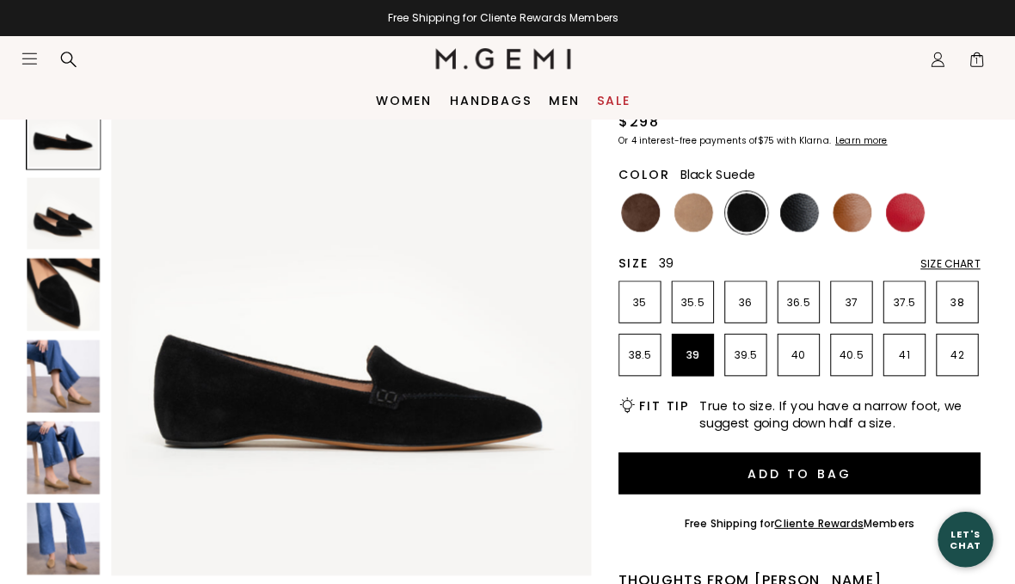
click at [690, 357] on p "39" at bounding box center [695, 353] width 40 height 14
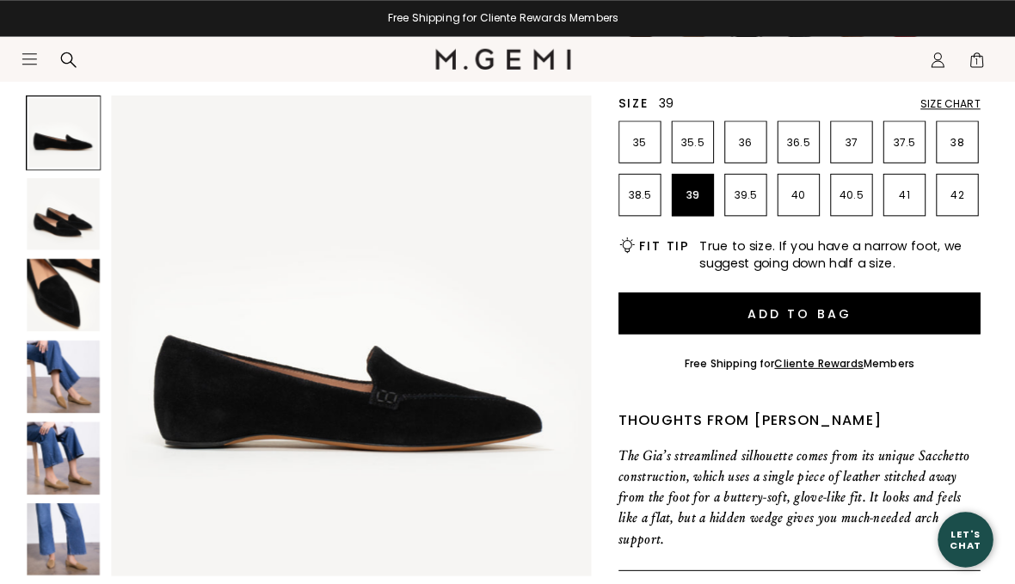
scroll to position [324, 0]
click at [44, 450] on img at bounding box center [71, 454] width 72 height 72
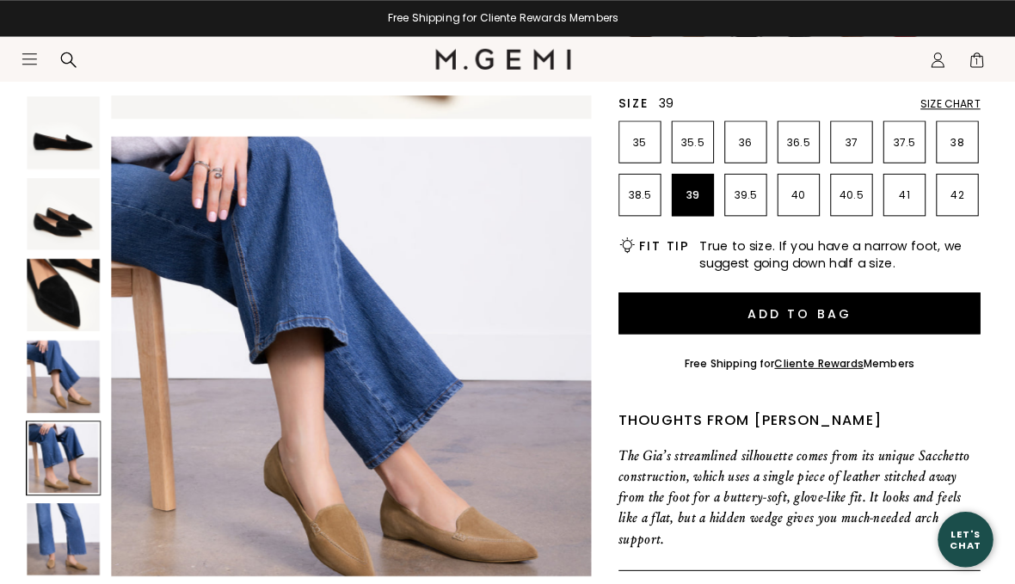
scroll to position [1976, 0]
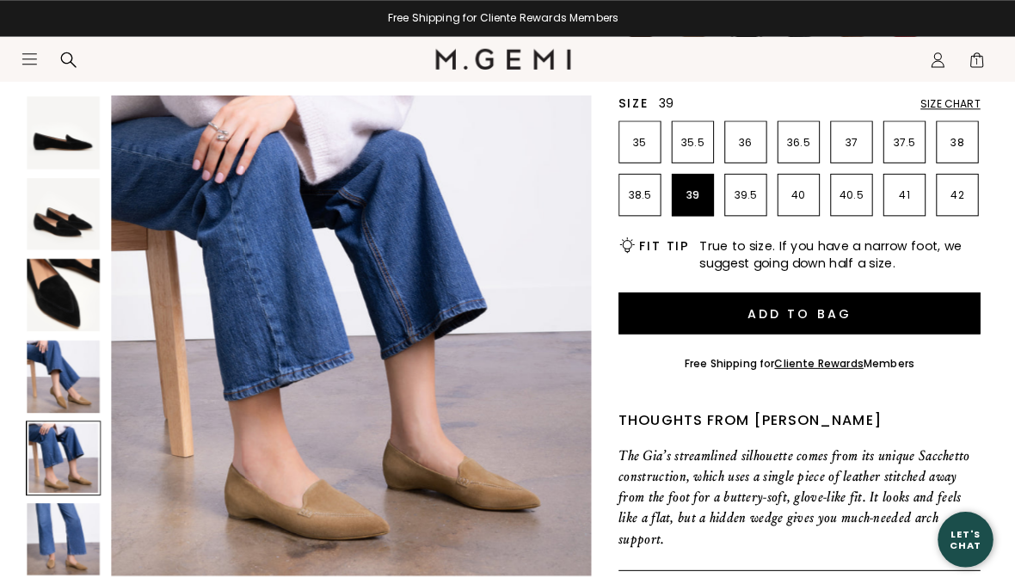
click at [54, 547] on img at bounding box center [71, 535] width 72 height 72
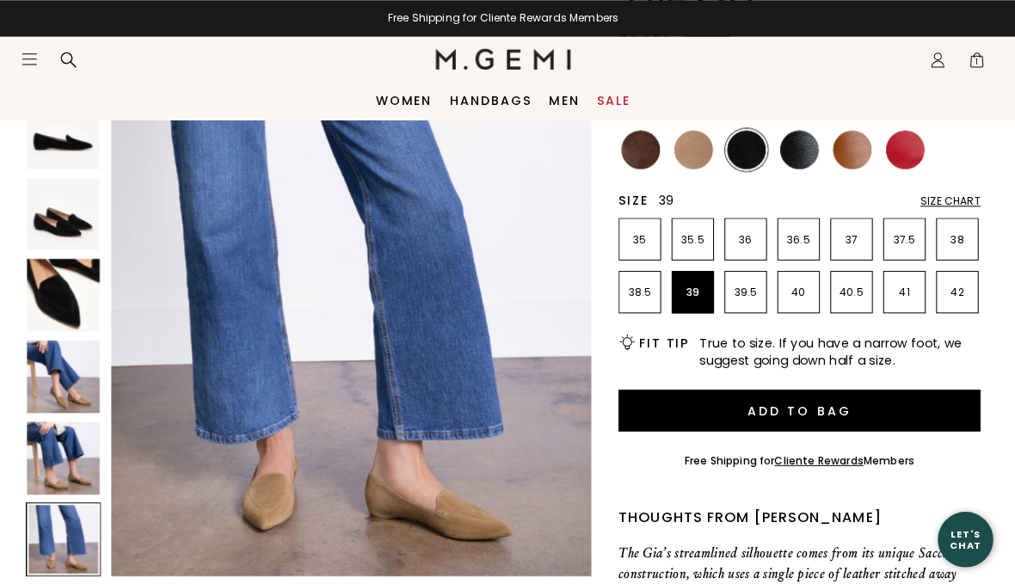
scroll to position [0, 0]
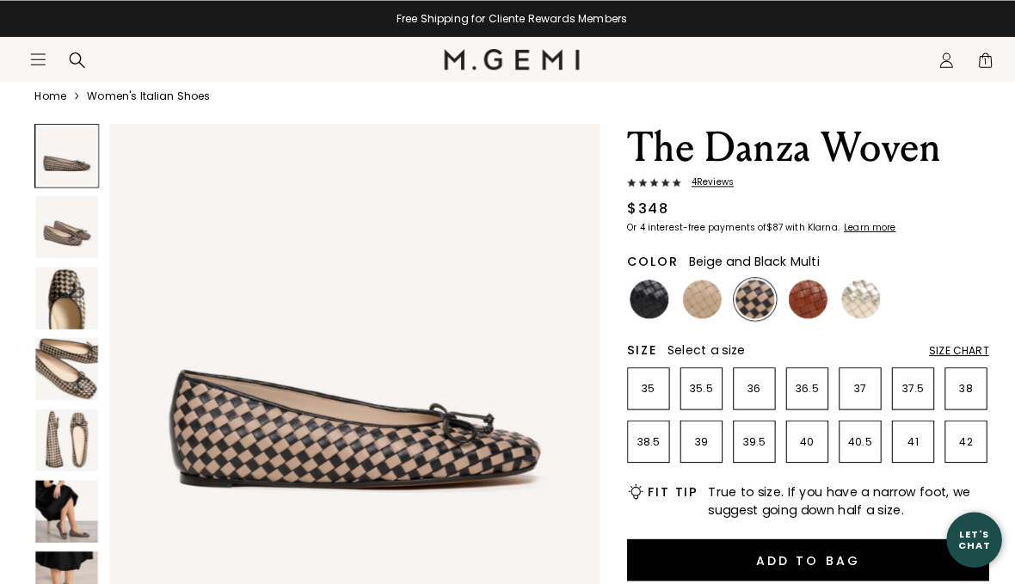
scroll to position [59, 0]
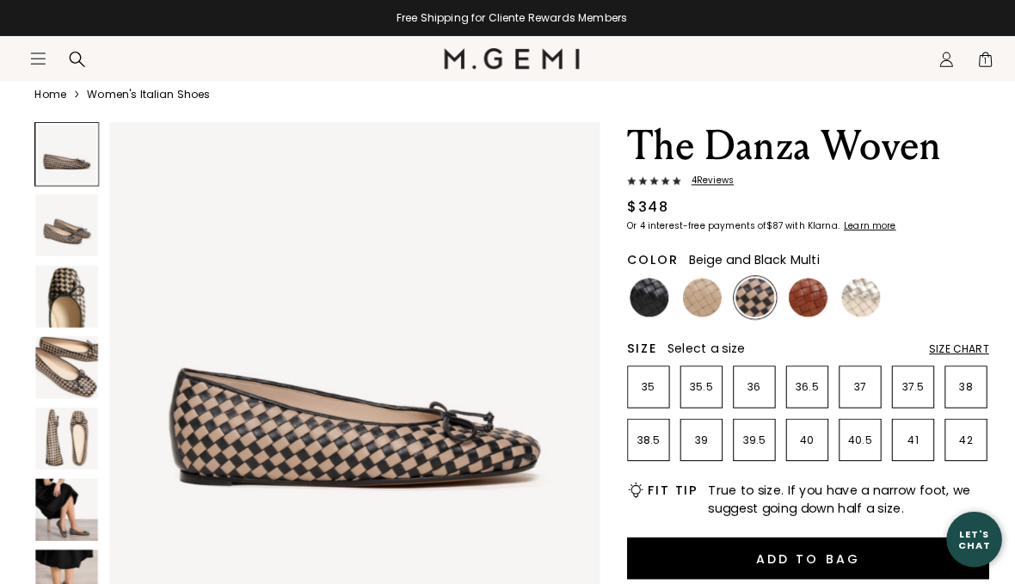
click at [48, 489] on img at bounding box center [66, 506] width 62 height 62
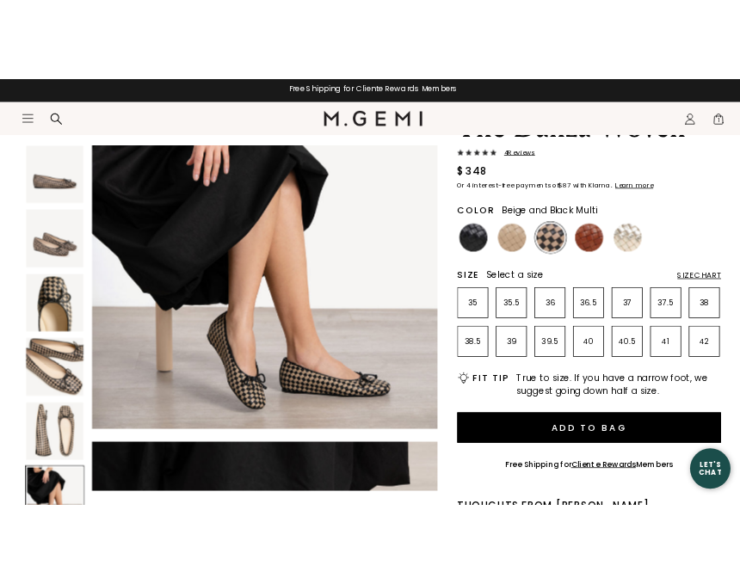
scroll to position [721, 0]
